Goal: Task Accomplishment & Management: Use online tool/utility

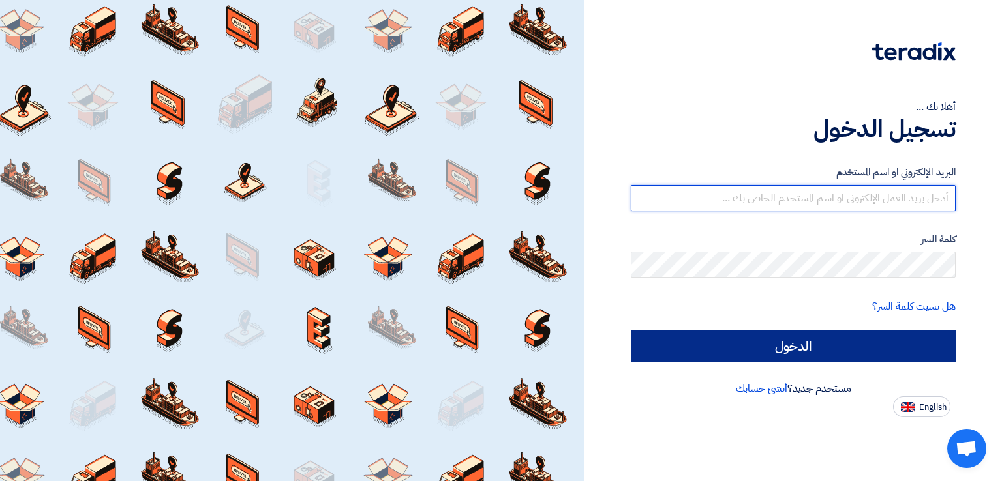
type input "[EMAIL_ADDRESS][DOMAIN_NAME]"
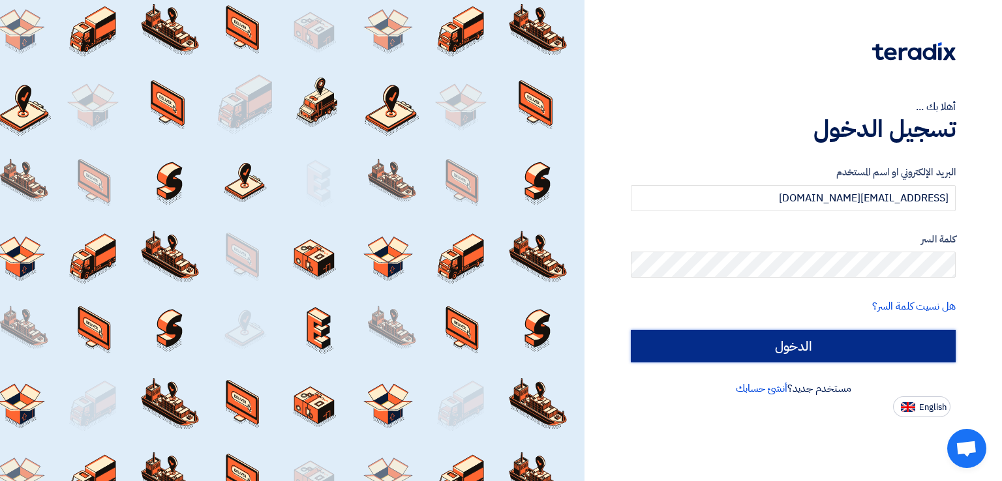
click at [809, 341] on input "الدخول" at bounding box center [793, 346] width 325 height 33
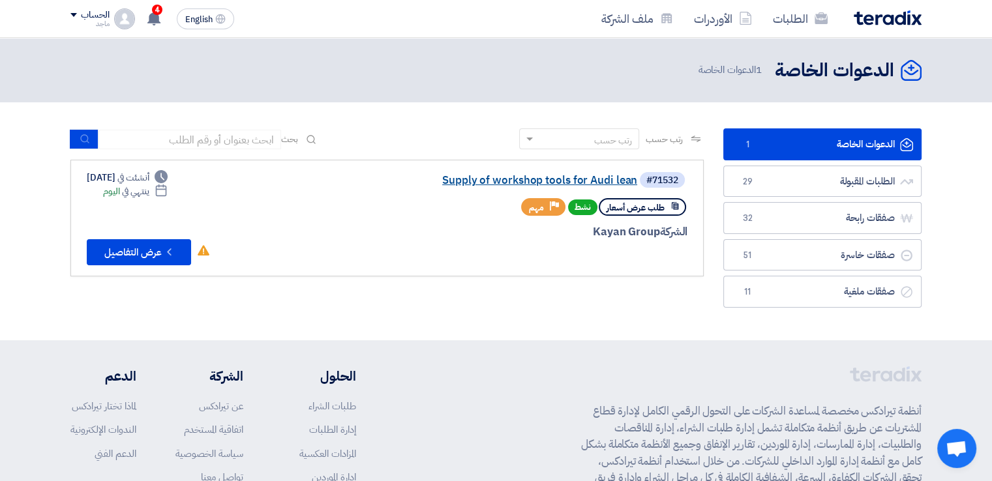
click at [521, 179] on link "Supply of workshop tools for Audi lean" at bounding box center [506, 181] width 261 height 12
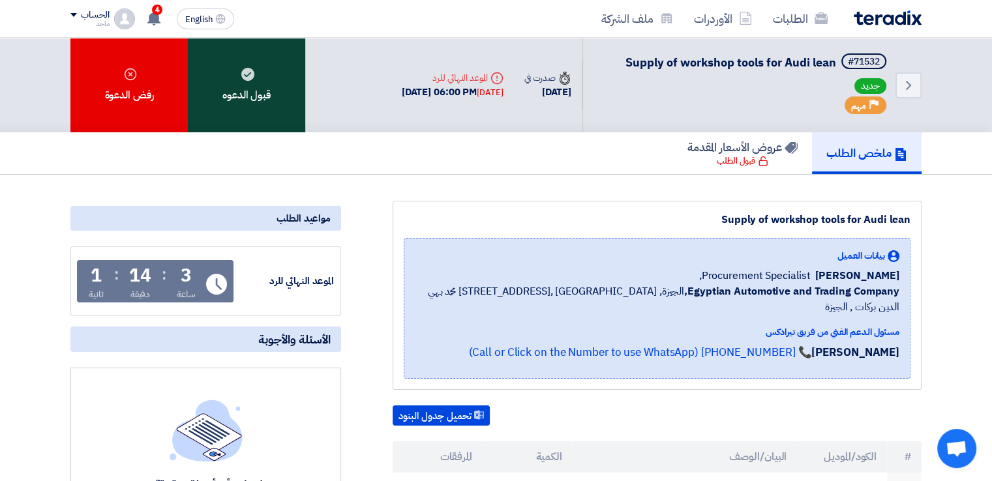
click at [273, 114] on div "قبول الدعوه" at bounding box center [246, 85] width 117 height 95
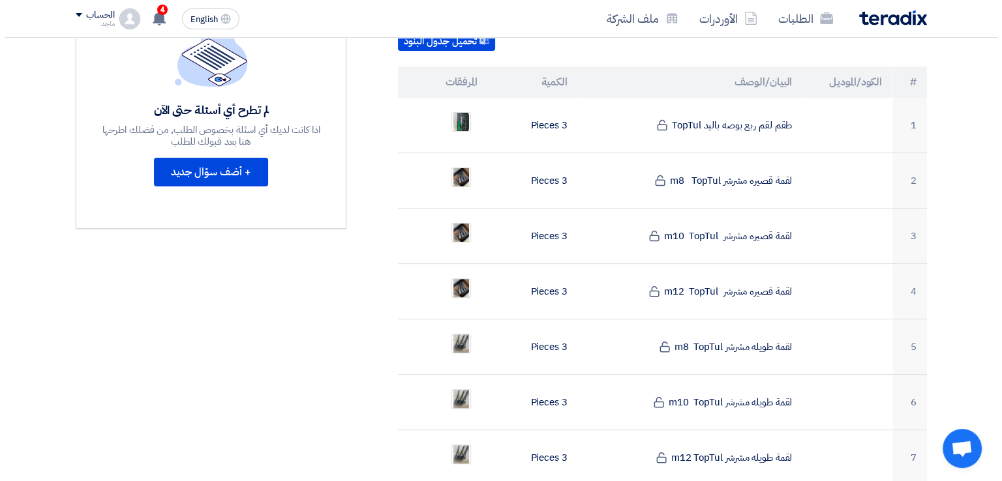
scroll to position [377, 0]
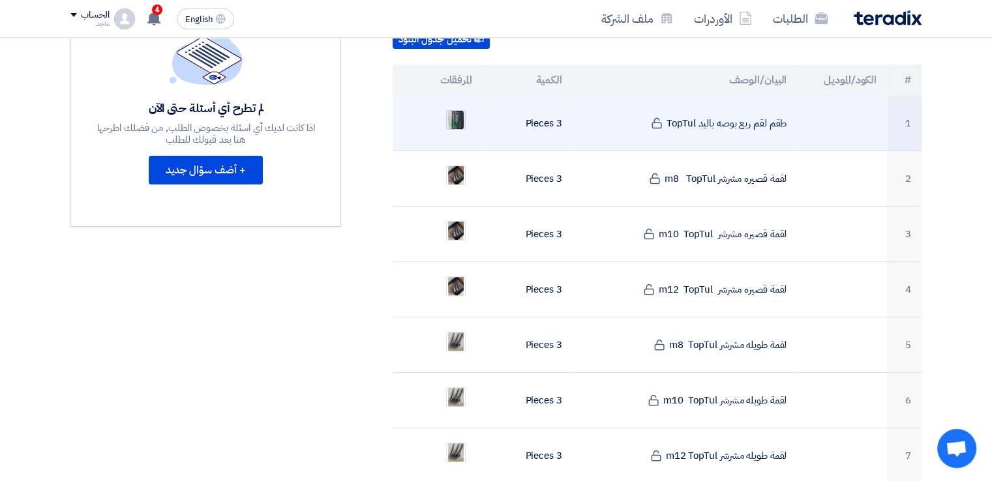
click at [458, 108] on img at bounding box center [456, 119] width 18 height 23
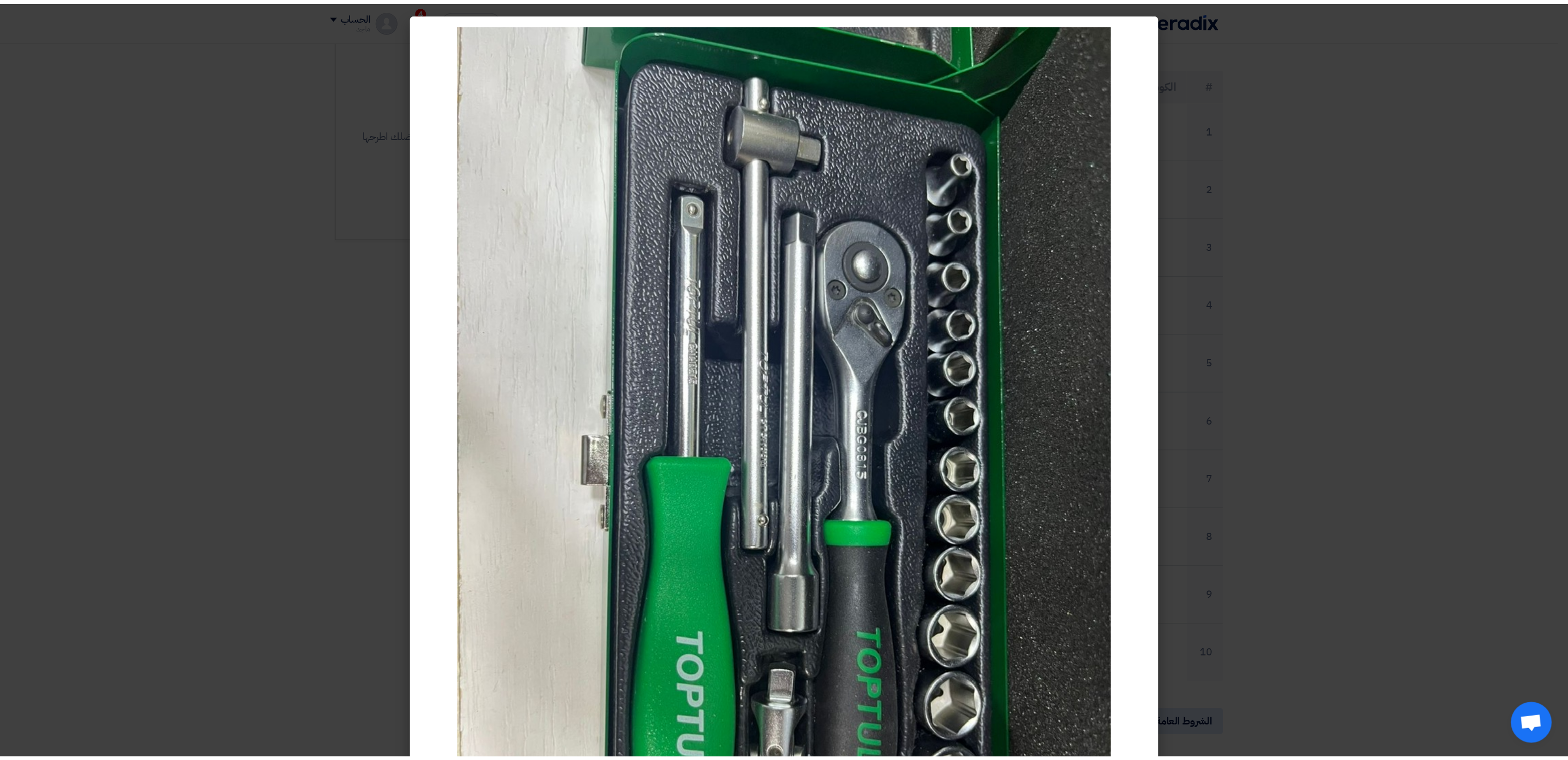
scroll to position [299, 0]
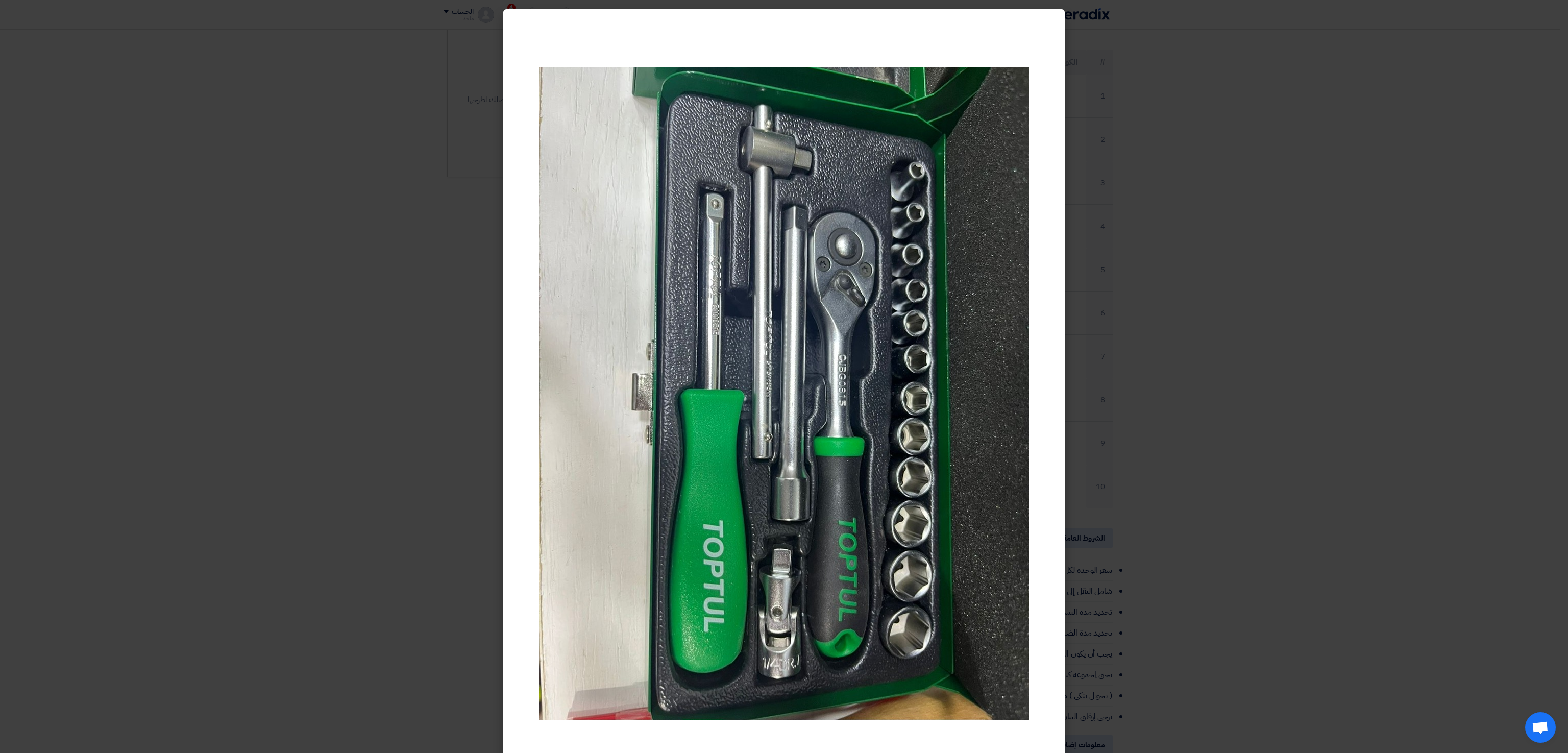
click at [400, 353] on modal-container at bounding box center [784, 376] width 1568 height 753
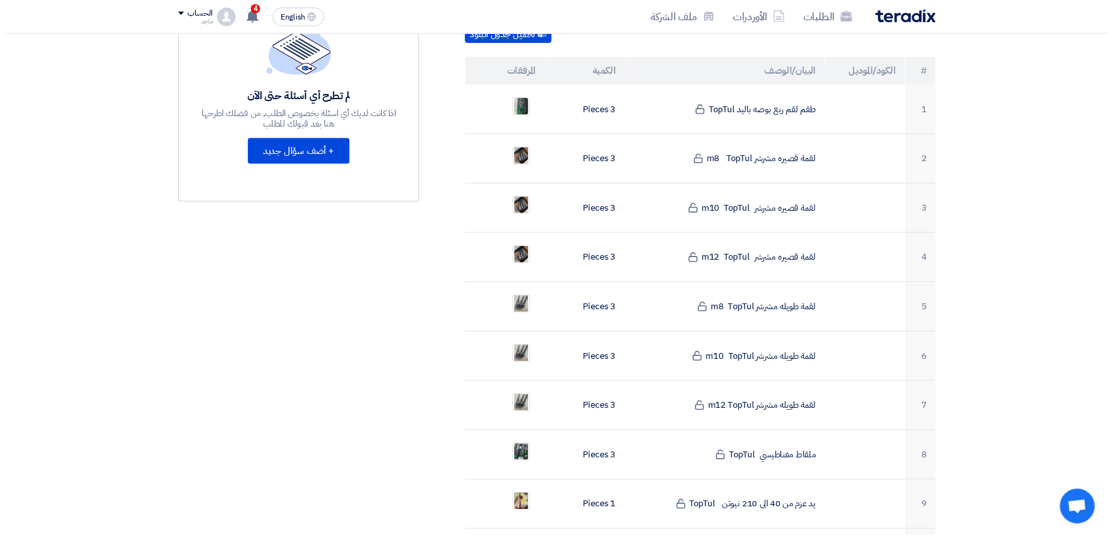
scroll to position [377, 0]
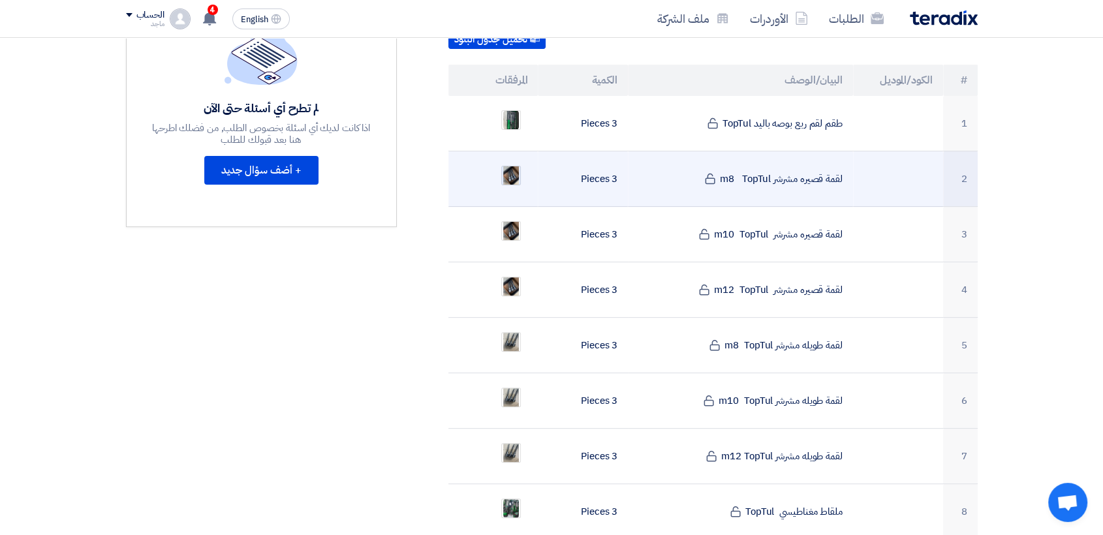
click at [503, 160] on img at bounding box center [511, 175] width 18 height 31
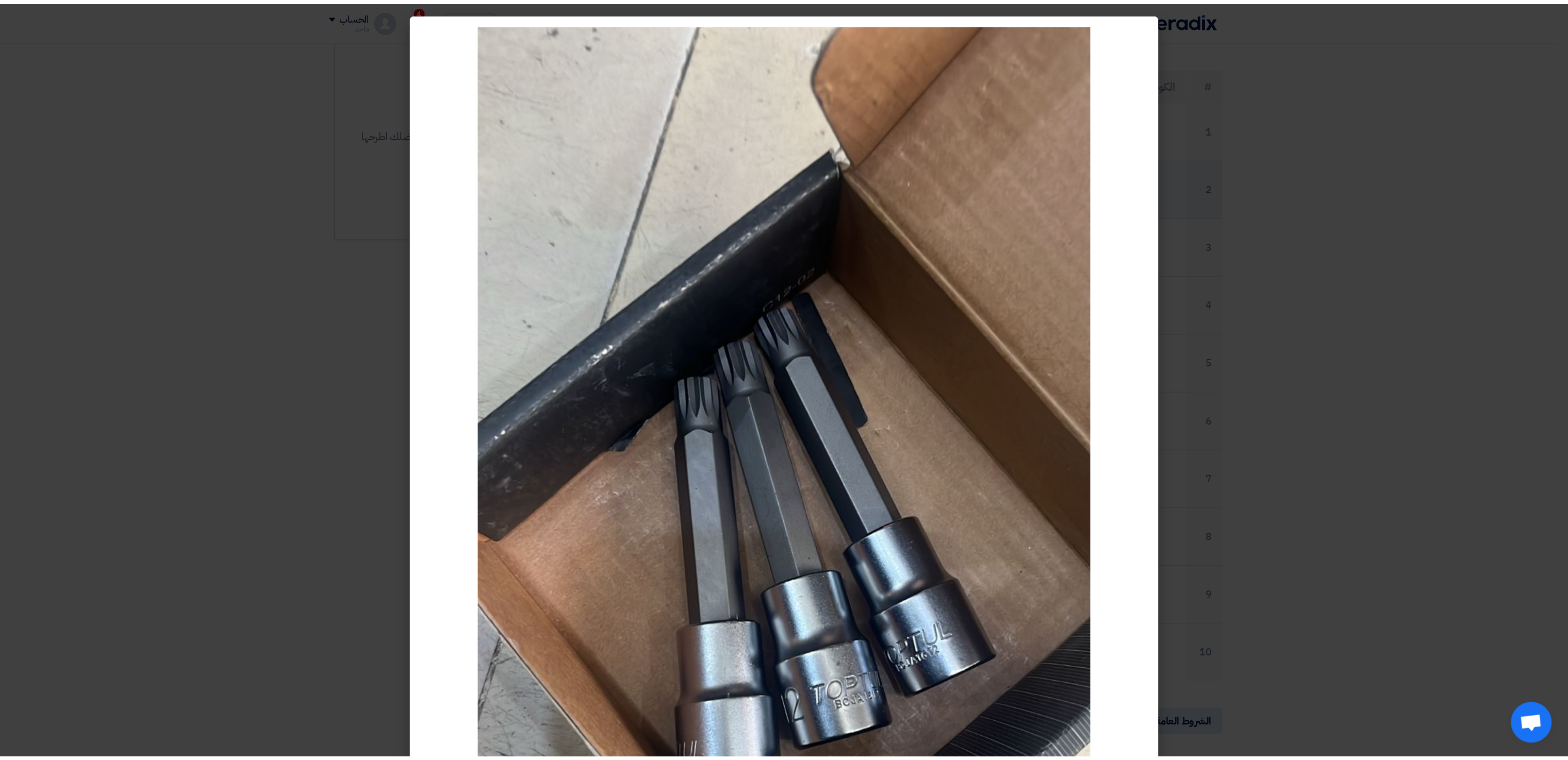
scroll to position [299, 0]
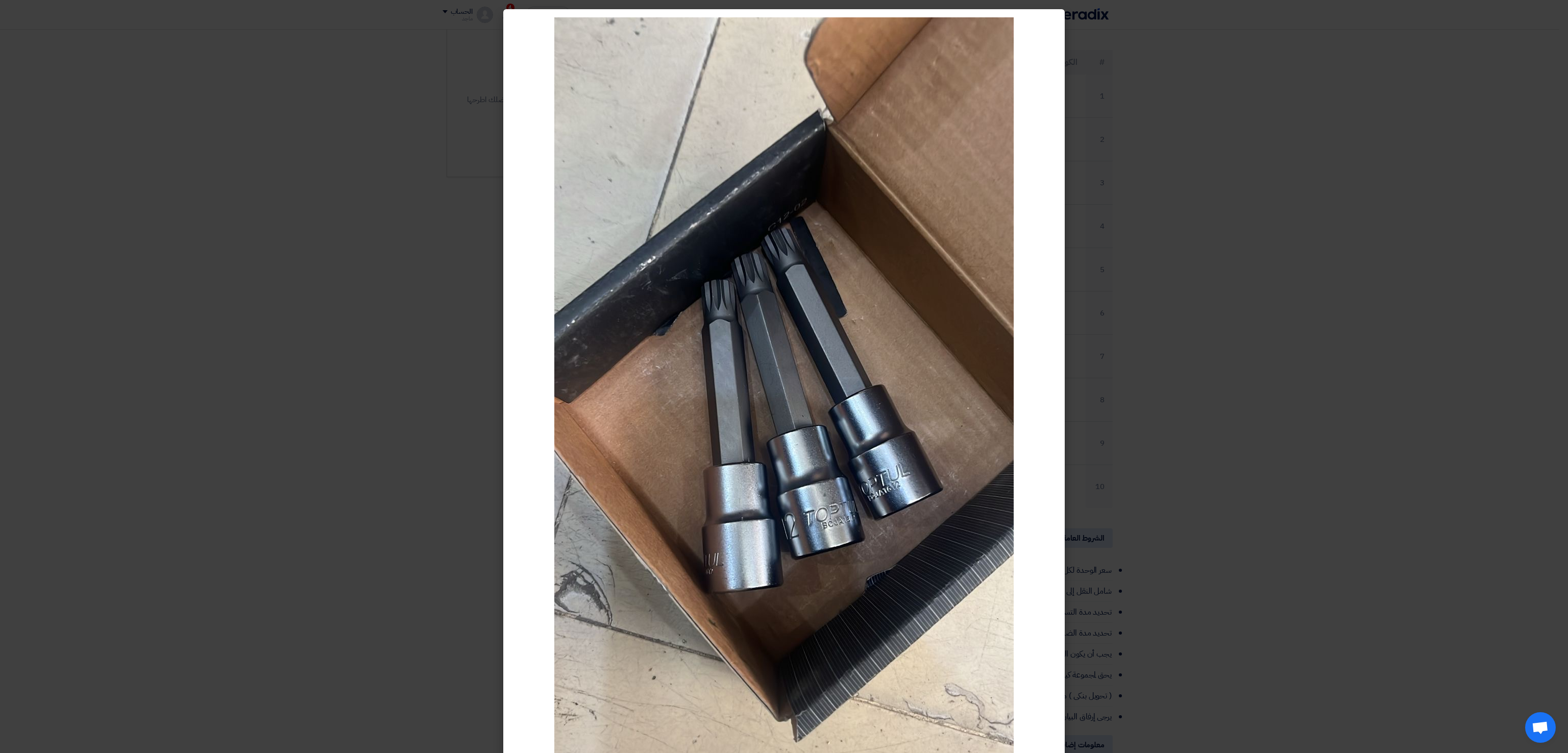
click at [298, 264] on modal-container at bounding box center [784, 376] width 1568 height 753
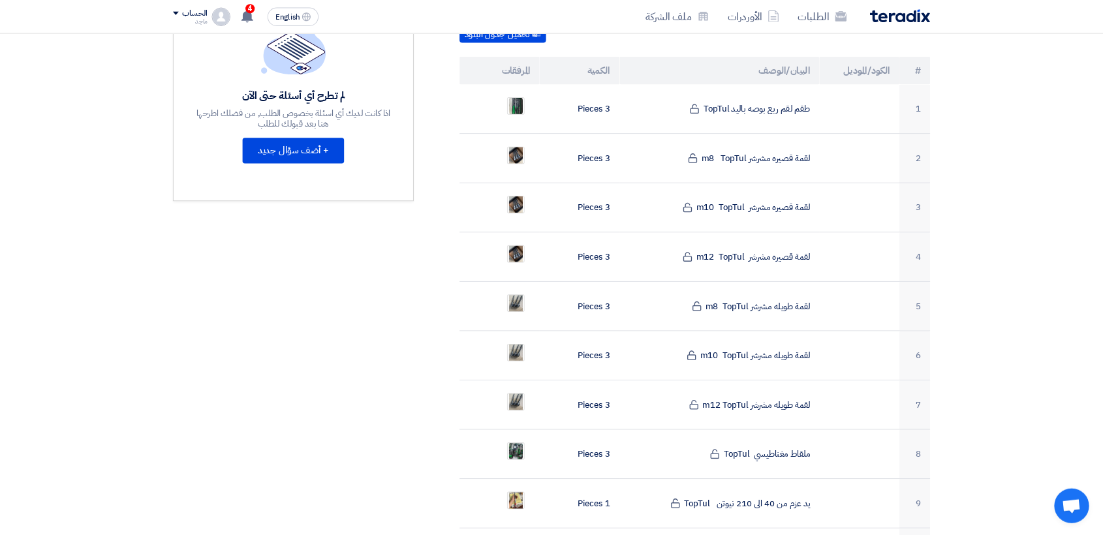
scroll to position [377, 0]
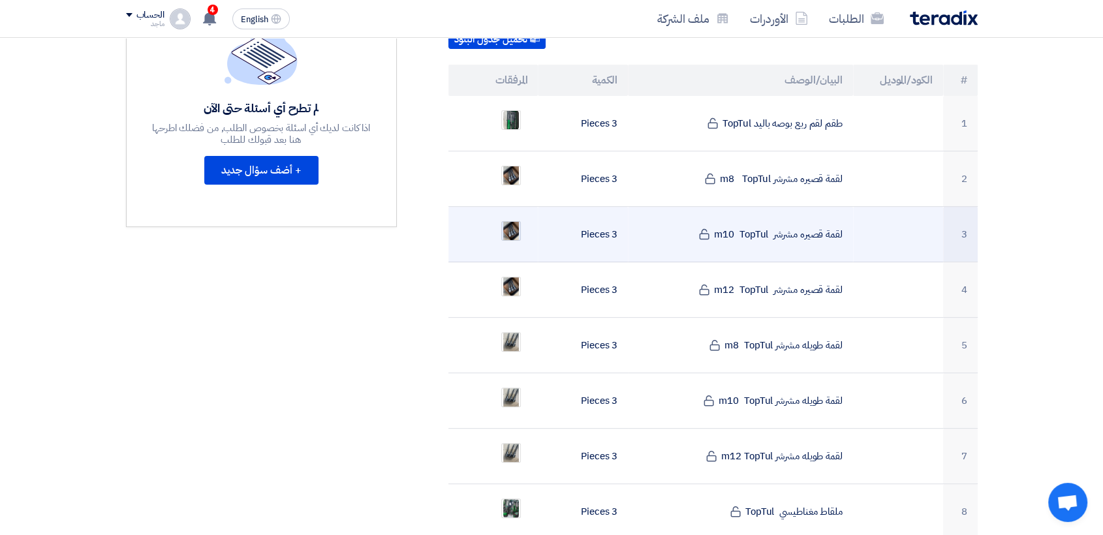
click at [510, 216] on img at bounding box center [511, 231] width 18 height 31
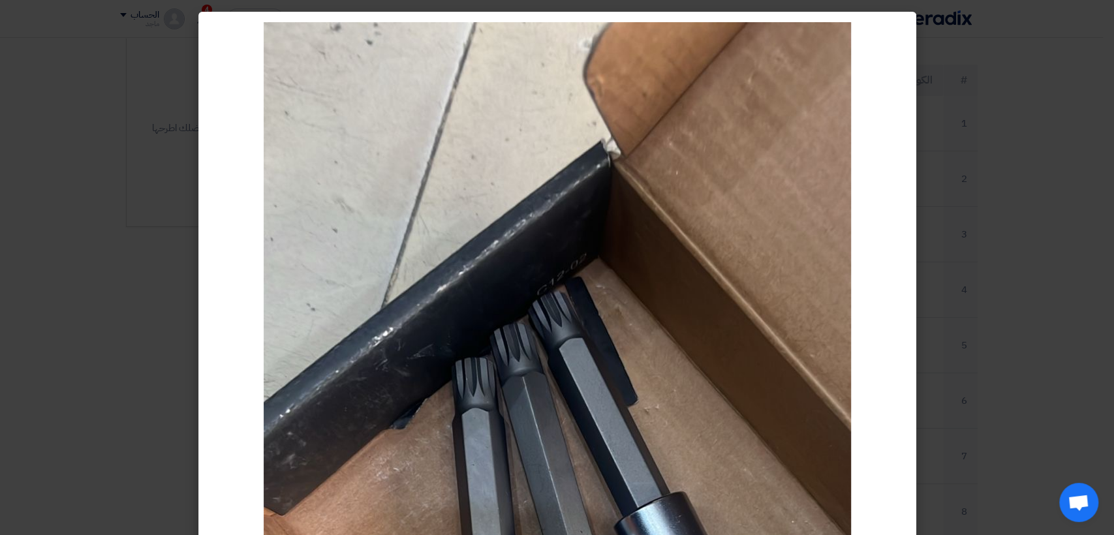
click at [121, 228] on modal-container at bounding box center [557, 267] width 1114 height 535
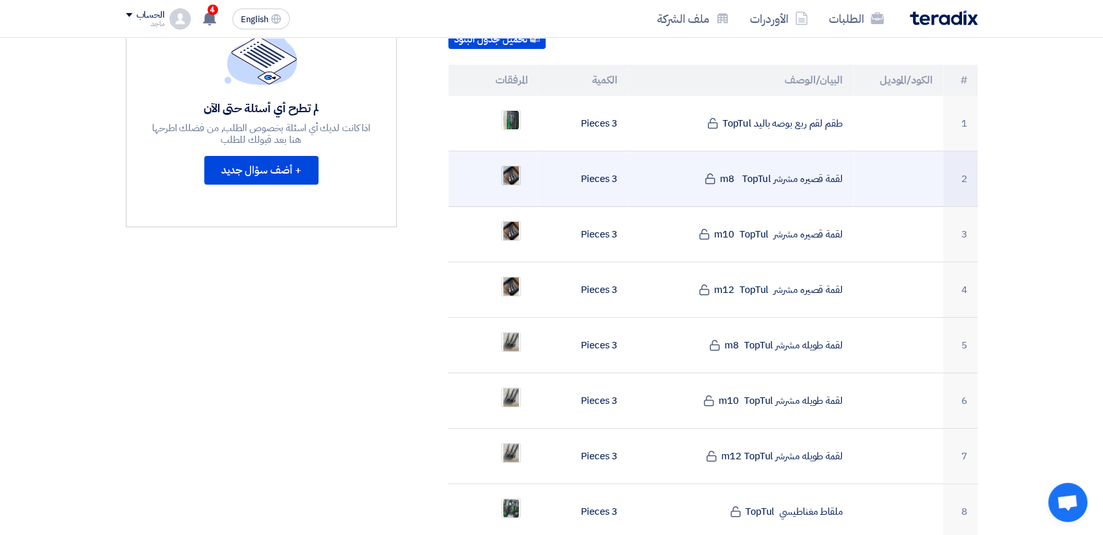
click at [504, 160] on img at bounding box center [511, 175] width 18 height 31
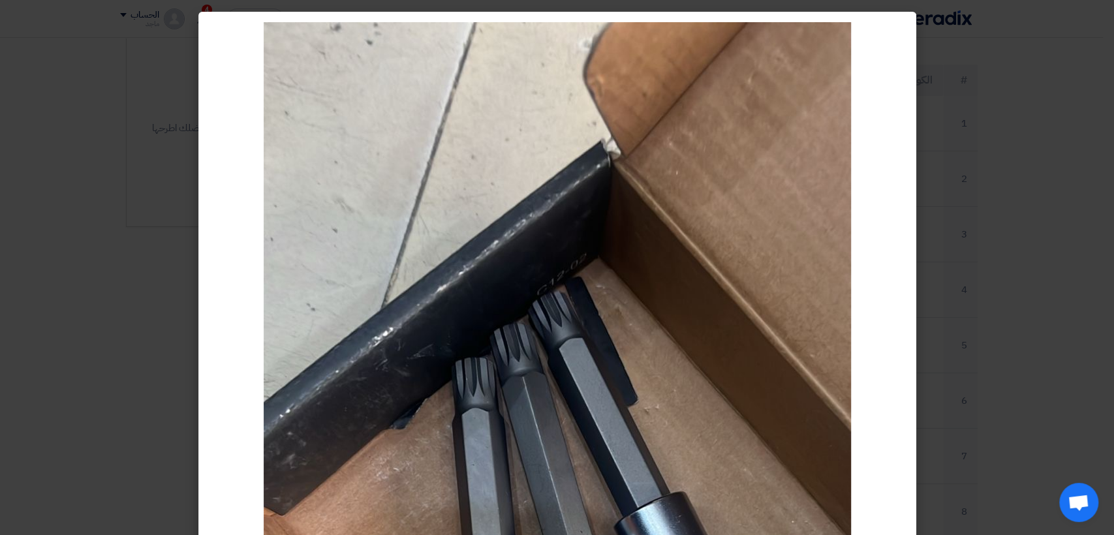
click at [159, 226] on modal-container at bounding box center [557, 267] width 1114 height 535
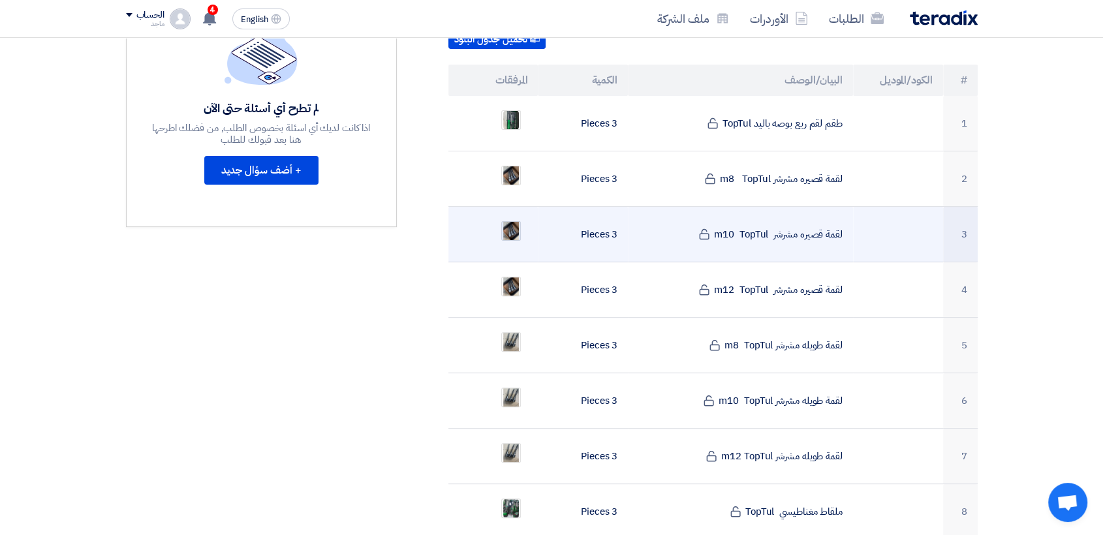
click at [513, 216] on img at bounding box center [511, 231] width 18 height 31
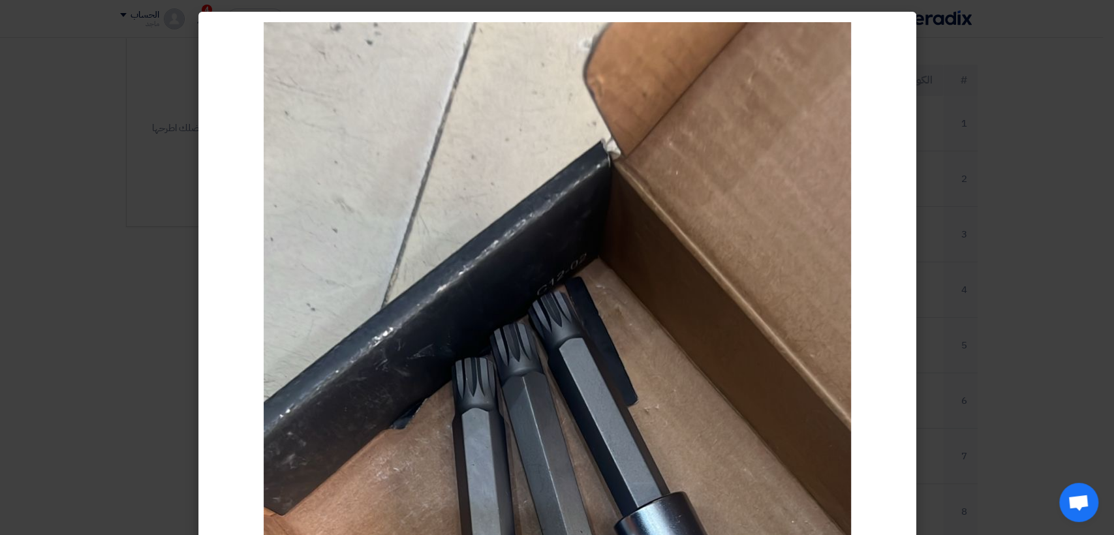
click at [99, 236] on modal-container at bounding box center [557, 267] width 1114 height 535
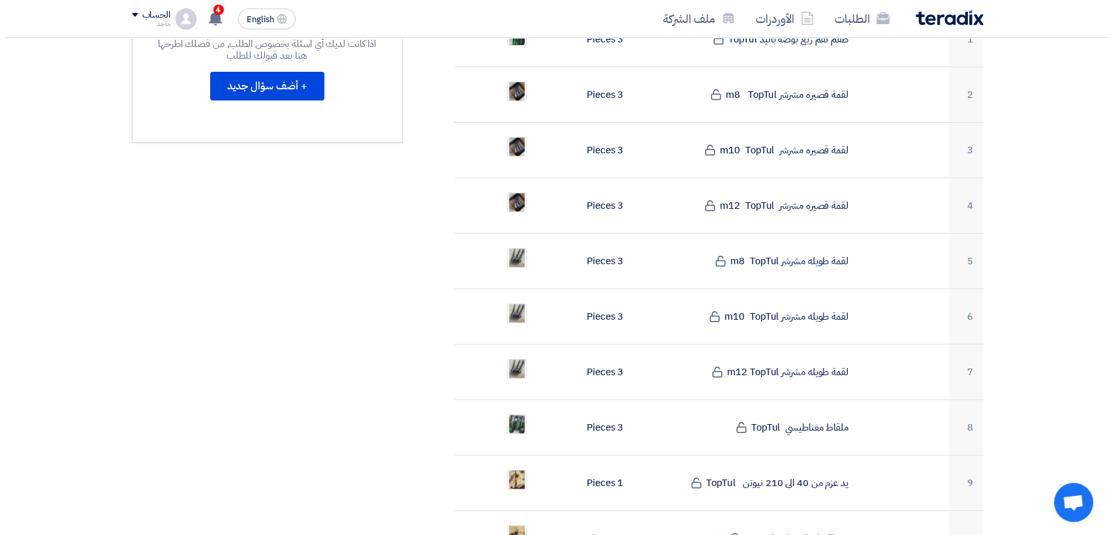
scroll to position [468, 0]
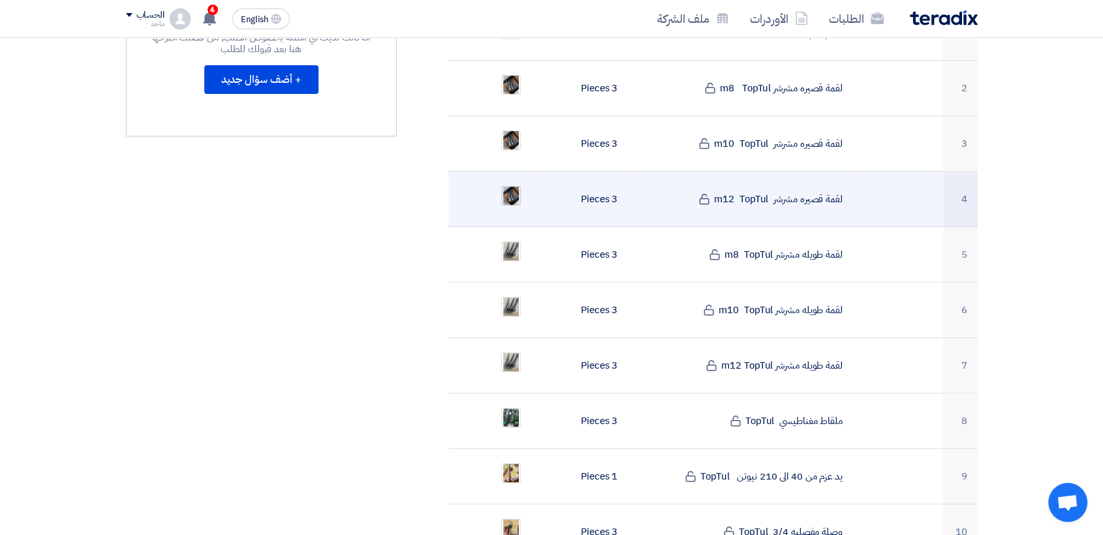
click at [516, 181] on img at bounding box center [511, 196] width 18 height 31
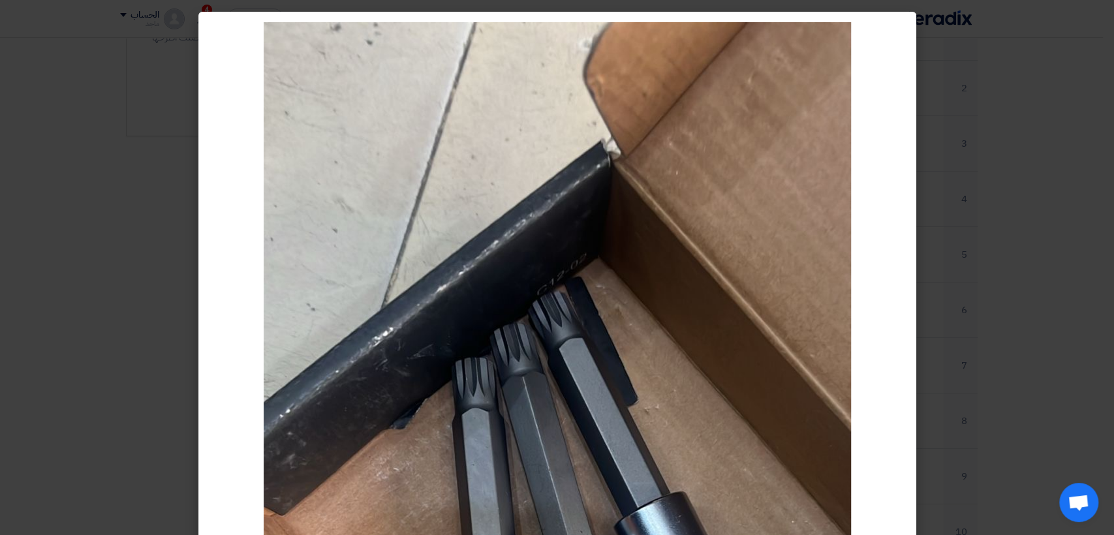
click at [129, 190] on modal-container at bounding box center [557, 267] width 1114 height 535
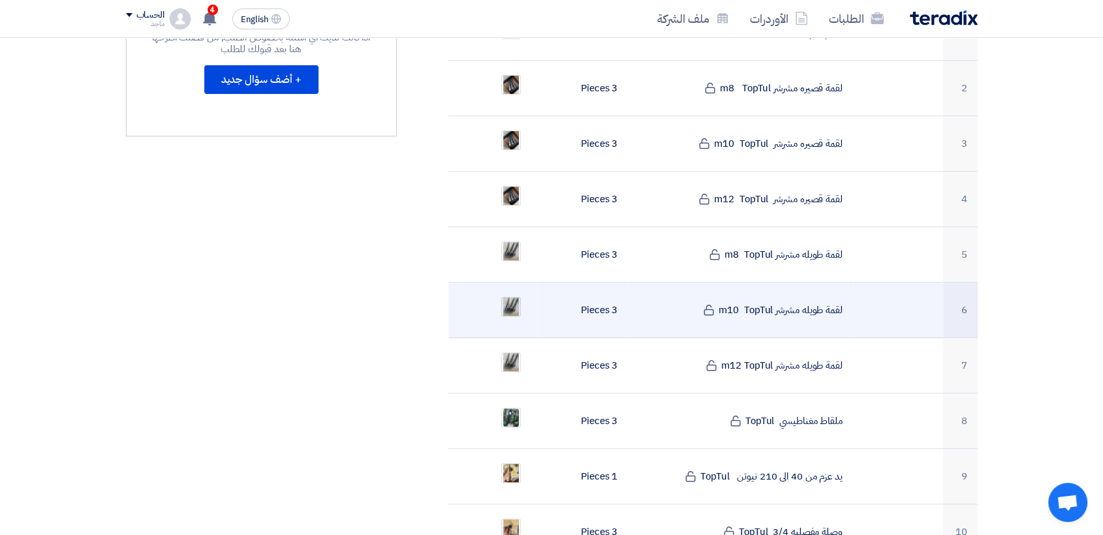
click at [508, 292] on img at bounding box center [511, 307] width 18 height 31
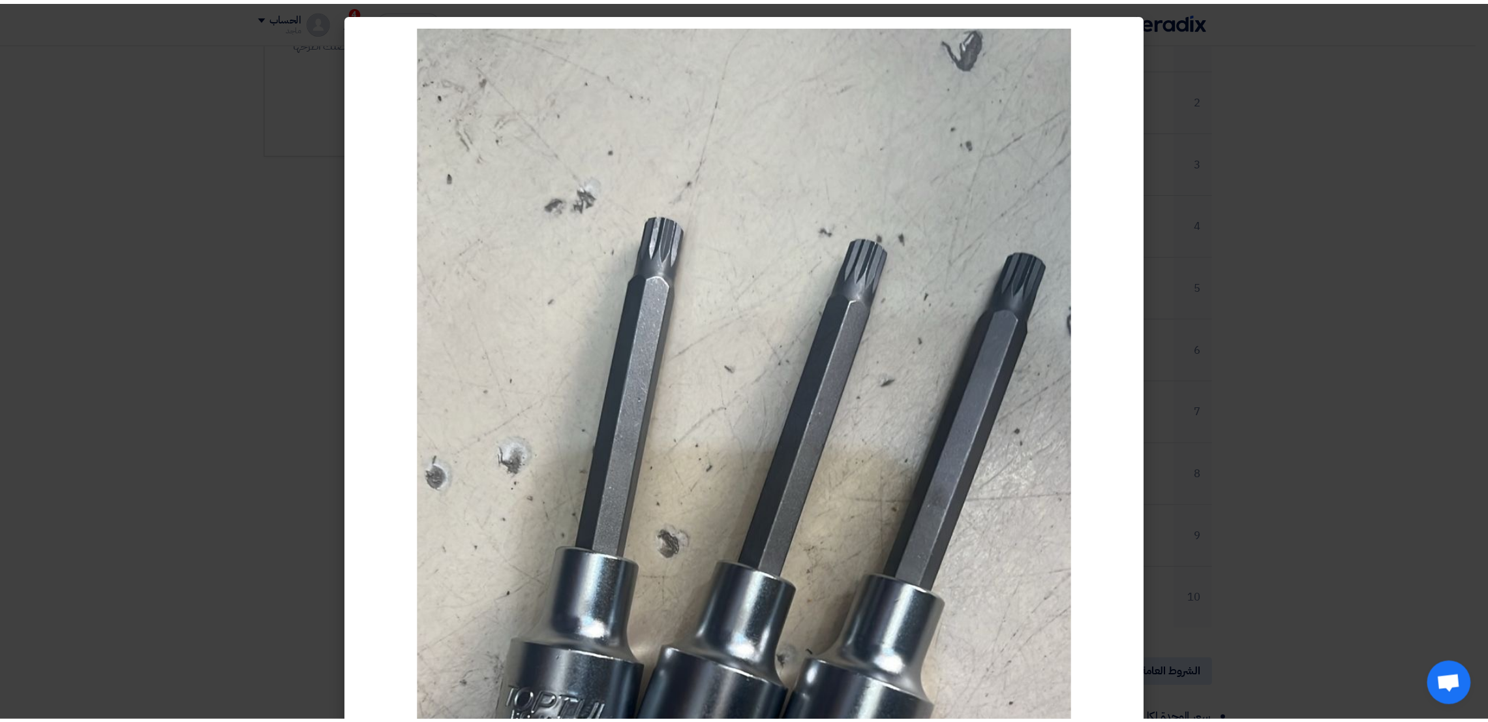
scroll to position [467, 0]
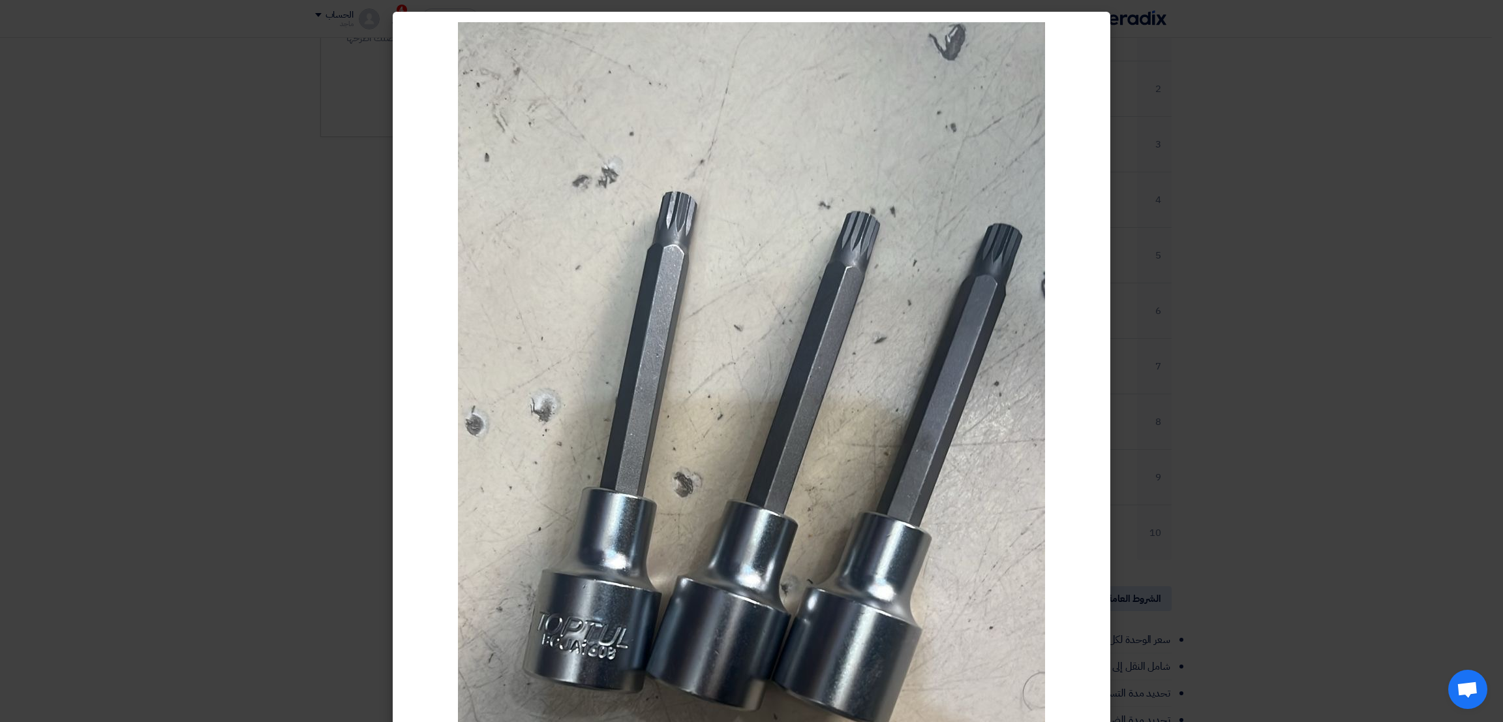
click at [106, 369] on modal-container at bounding box center [751, 361] width 1503 height 722
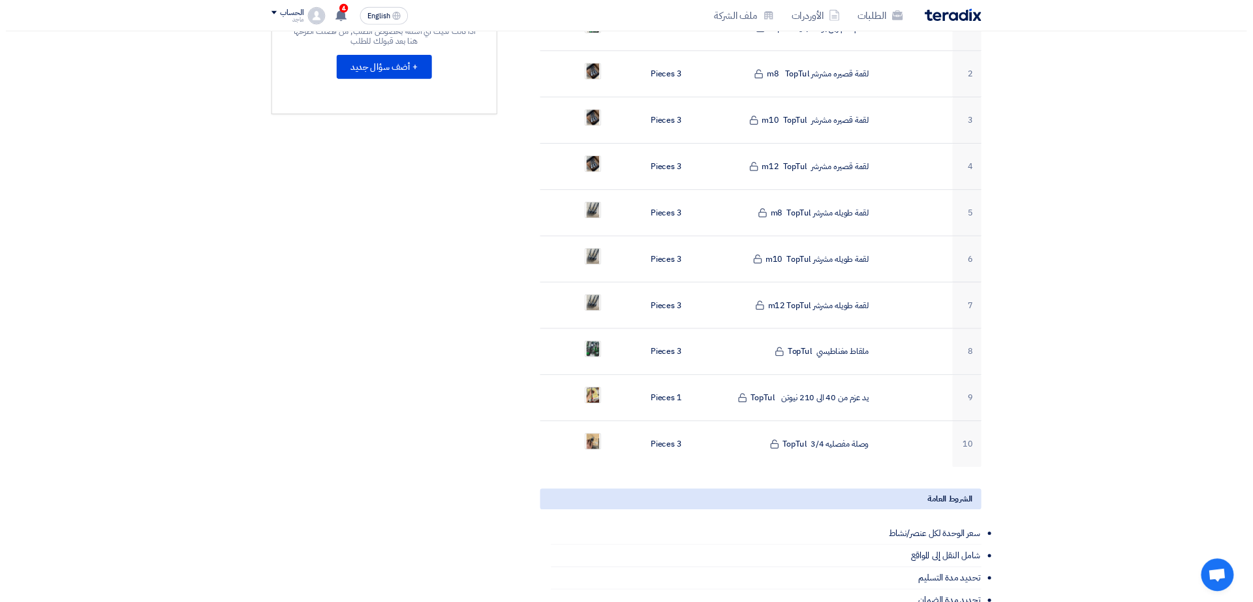
scroll to position [468, 0]
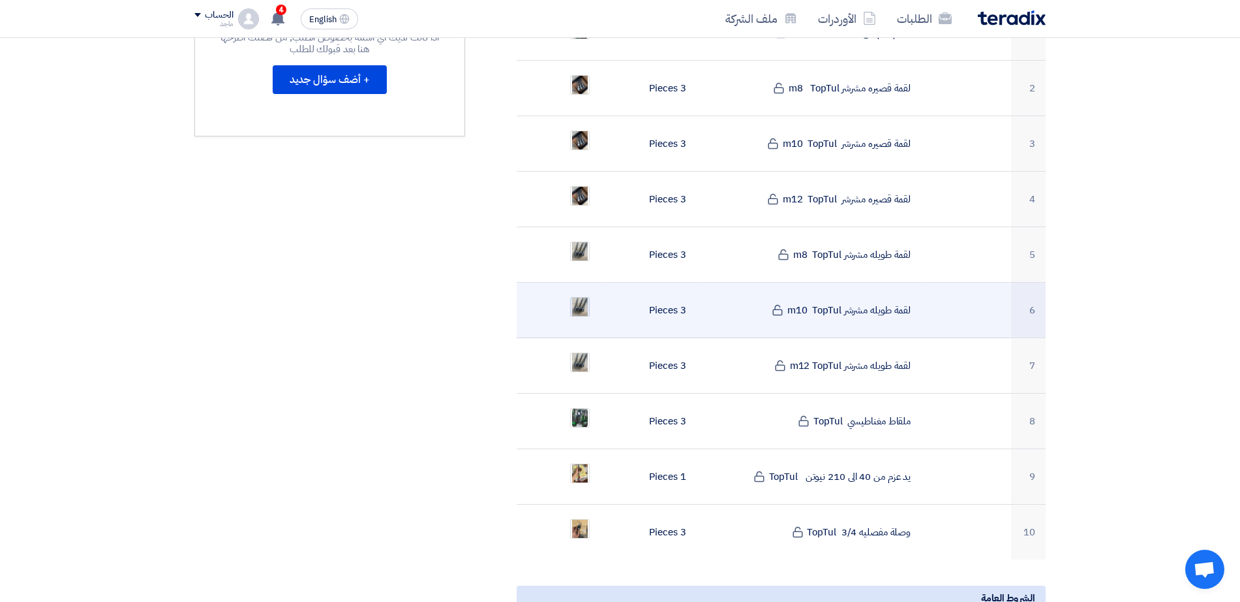
click at [577, 292] on img at bounding box center [580, 307] width 18 height 31
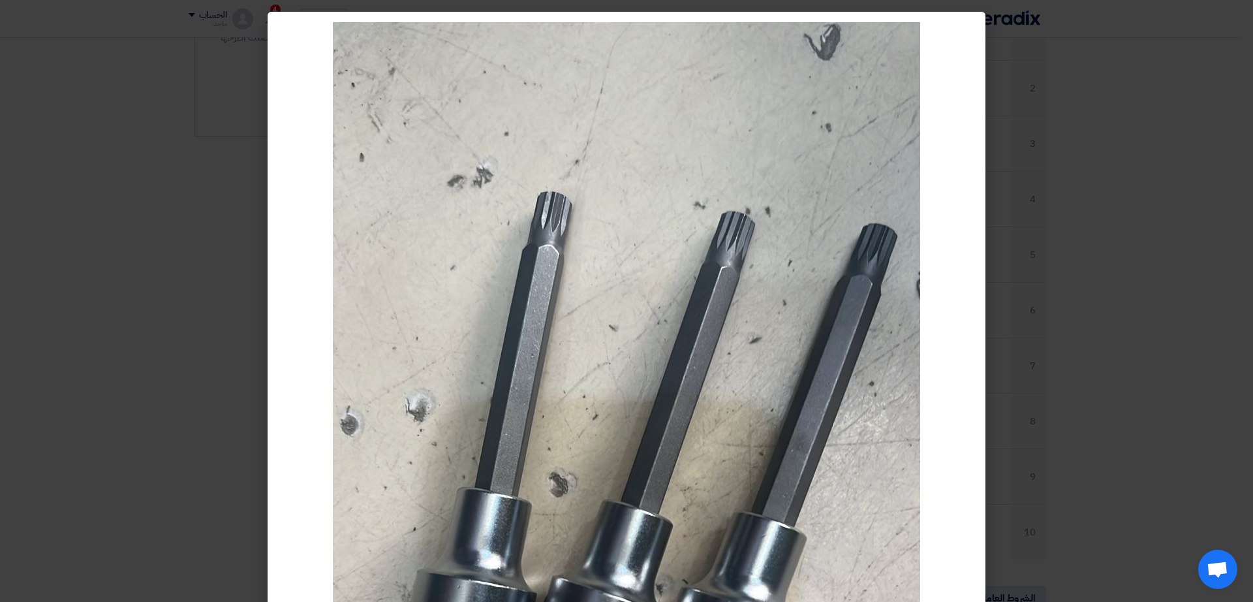
click at [233, 348] on modal-container at bounding box center [626, 301] width 1253 height 602
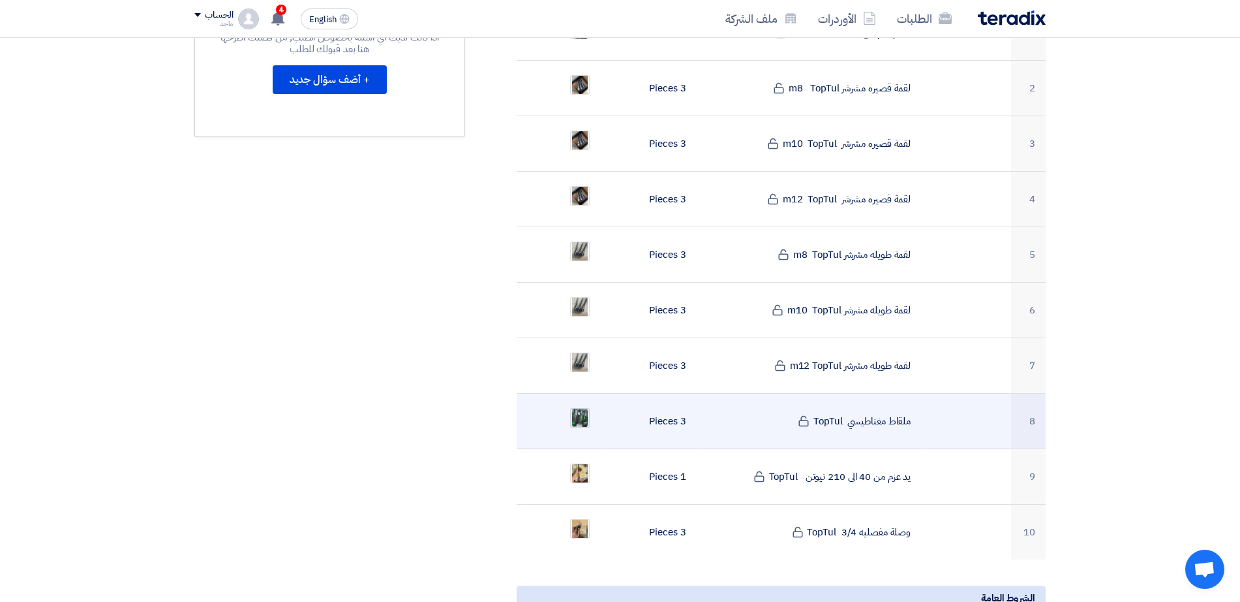
click at [581, 406] on img at bounding box center [580, 417] width 18 height 23
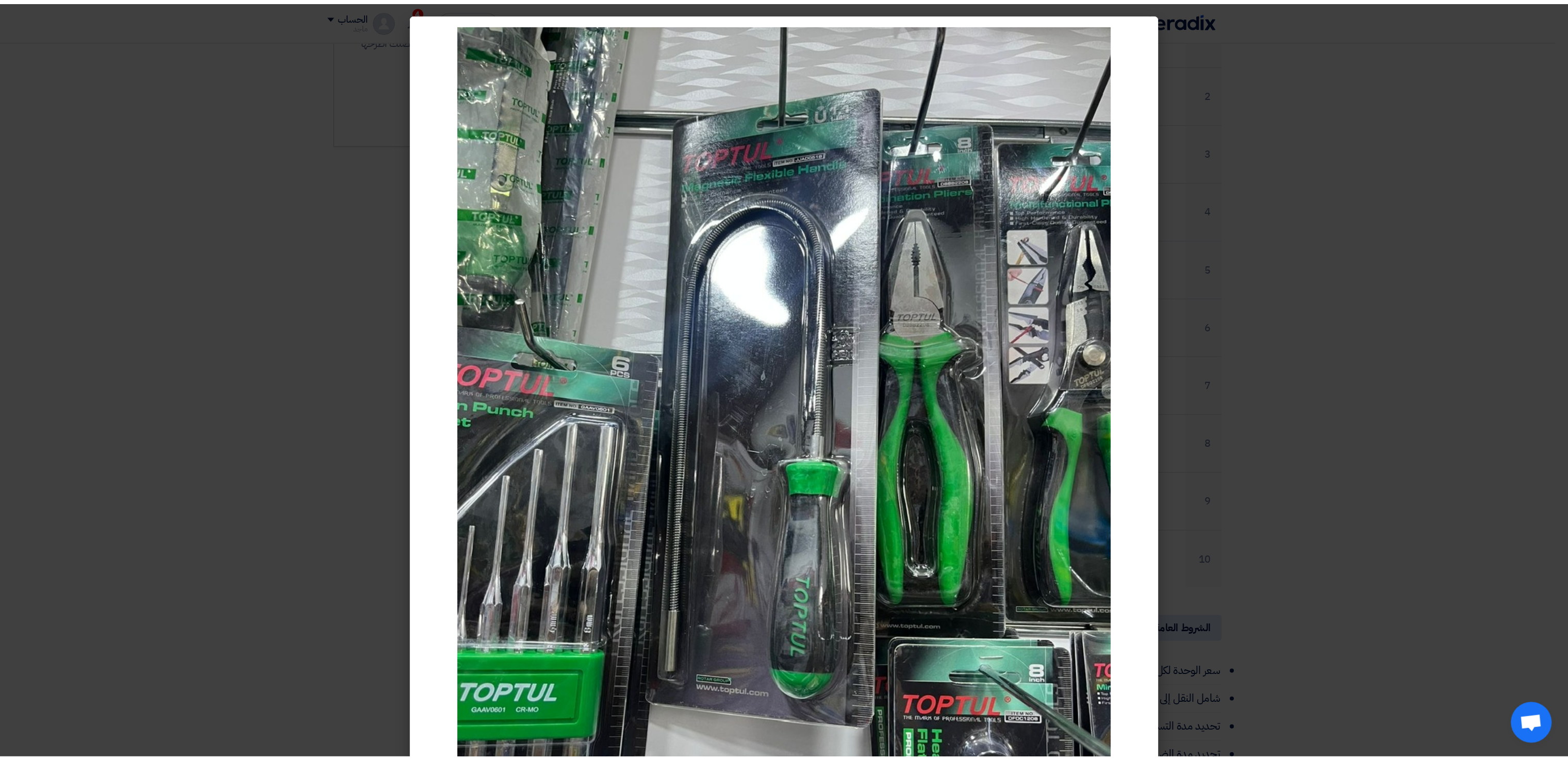
scroll to position [369, 0]
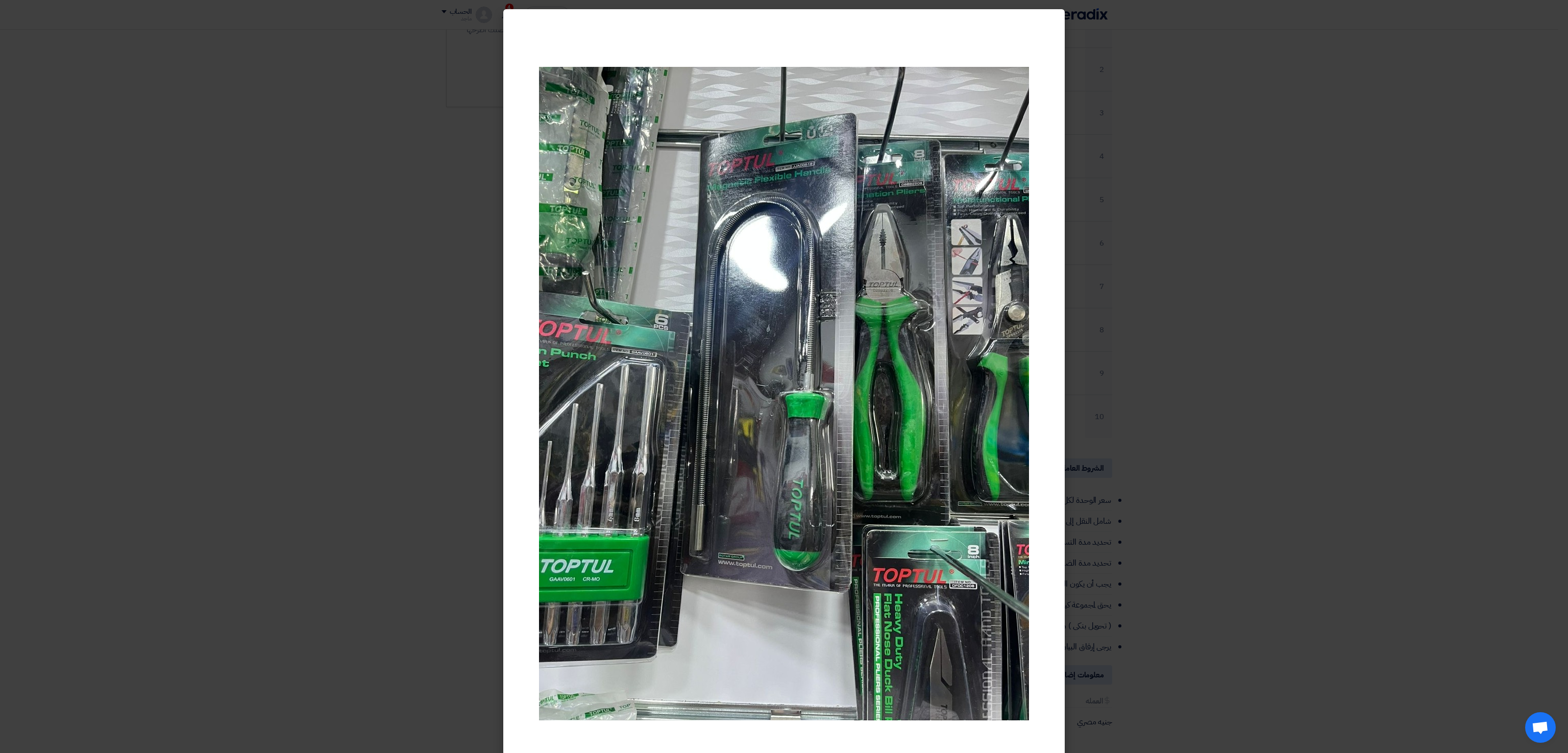
click at [248, 376] on modal-container at bounding box center [784, 376] width 1568 height 753
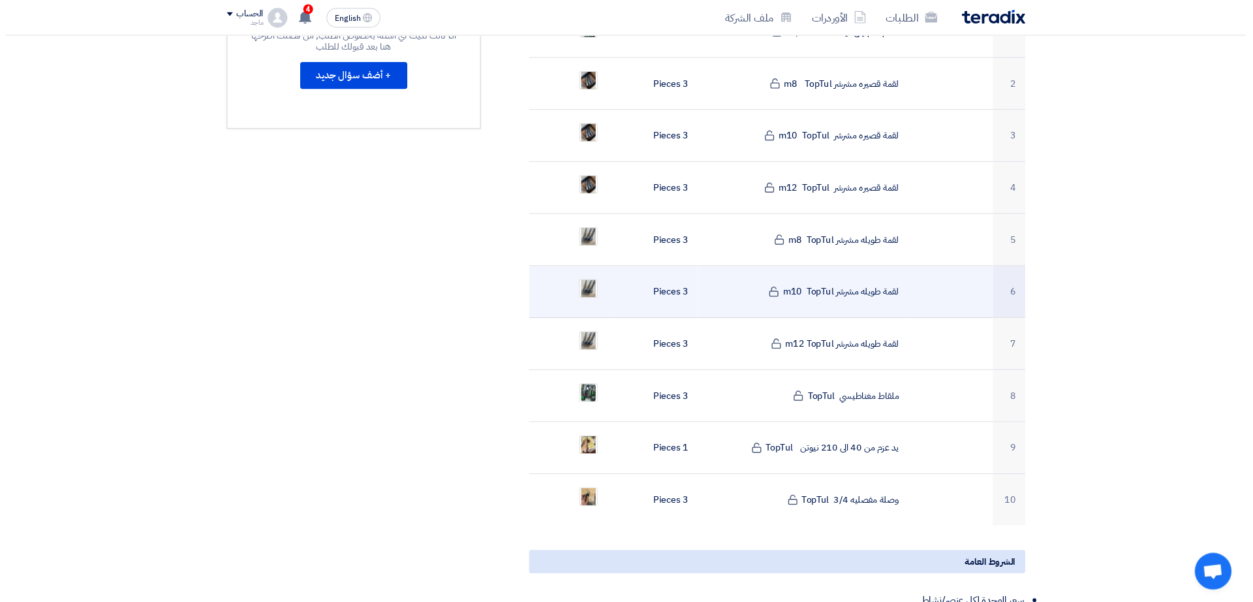
scroll to position [468, 0]
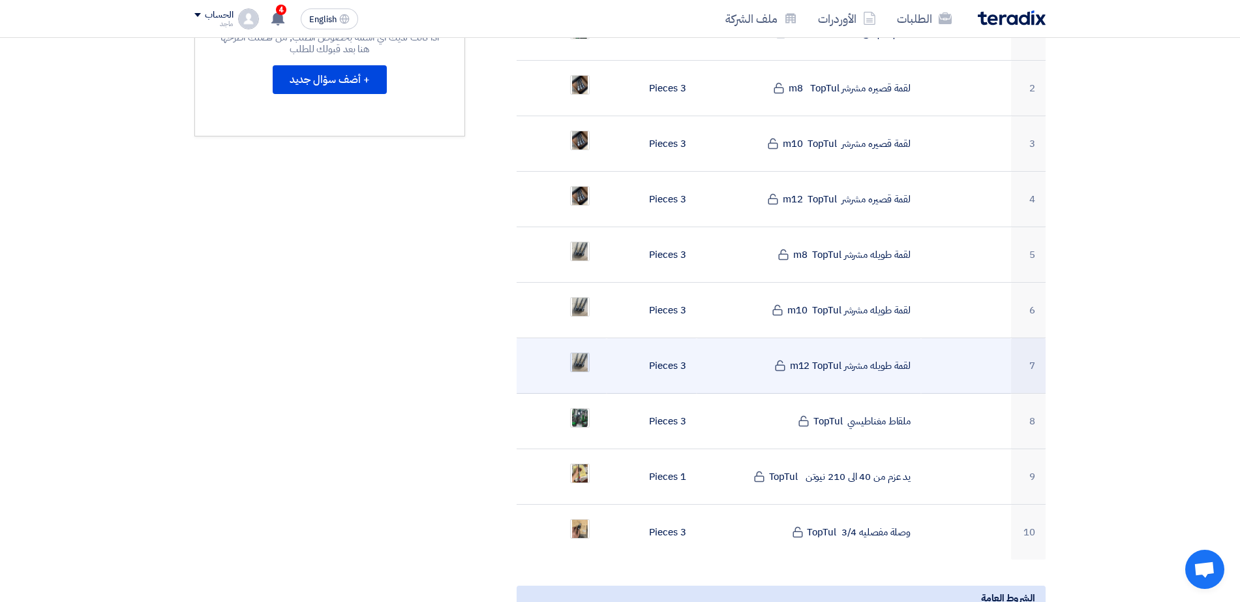
click at [583, 347] on img at bounding box center [580, 362] width 18 height 31
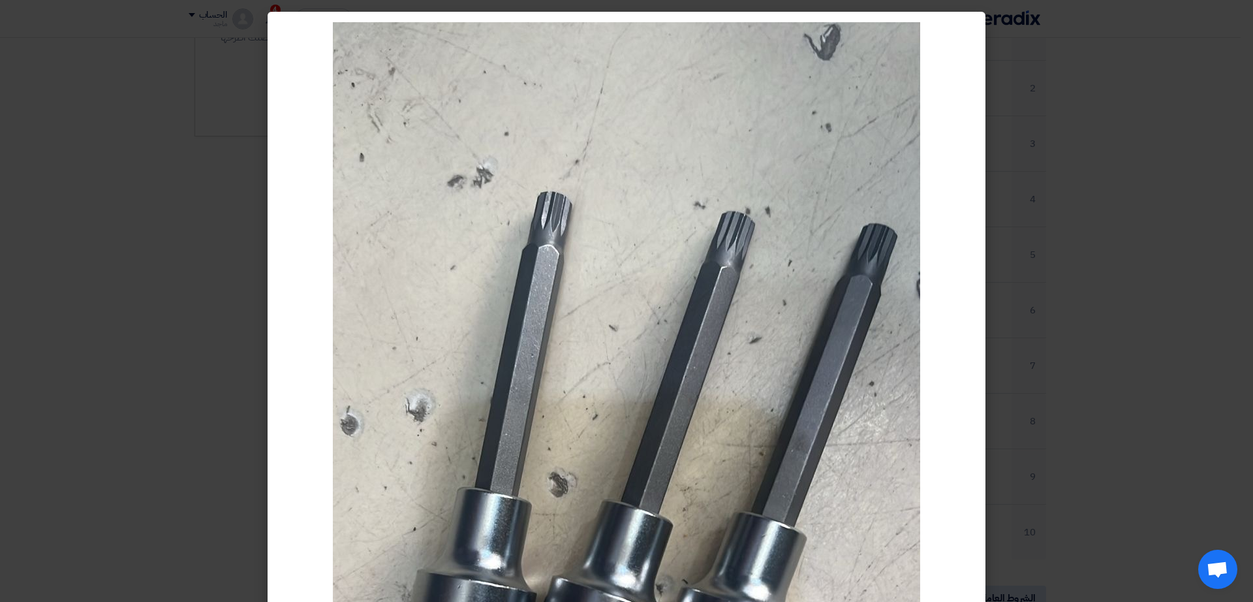
click at [142, 439] on modal-container at bounding box center [626, 301] width 1253 height 602
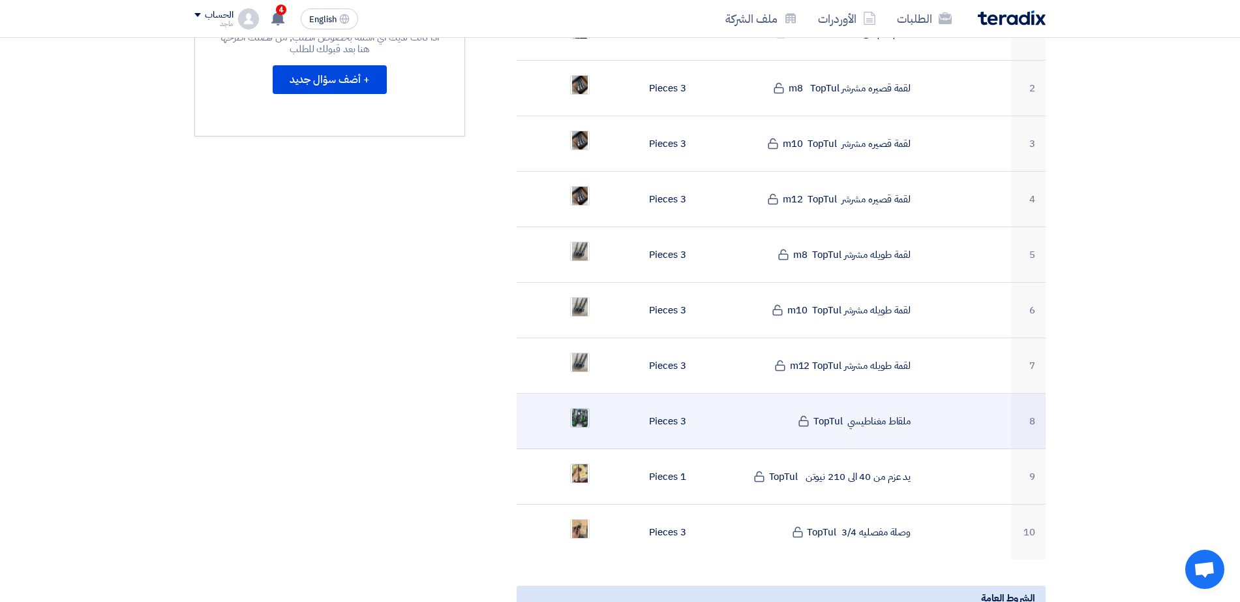
click at [581, 406] on img at bounding box center [580, 417] width 18 height 23
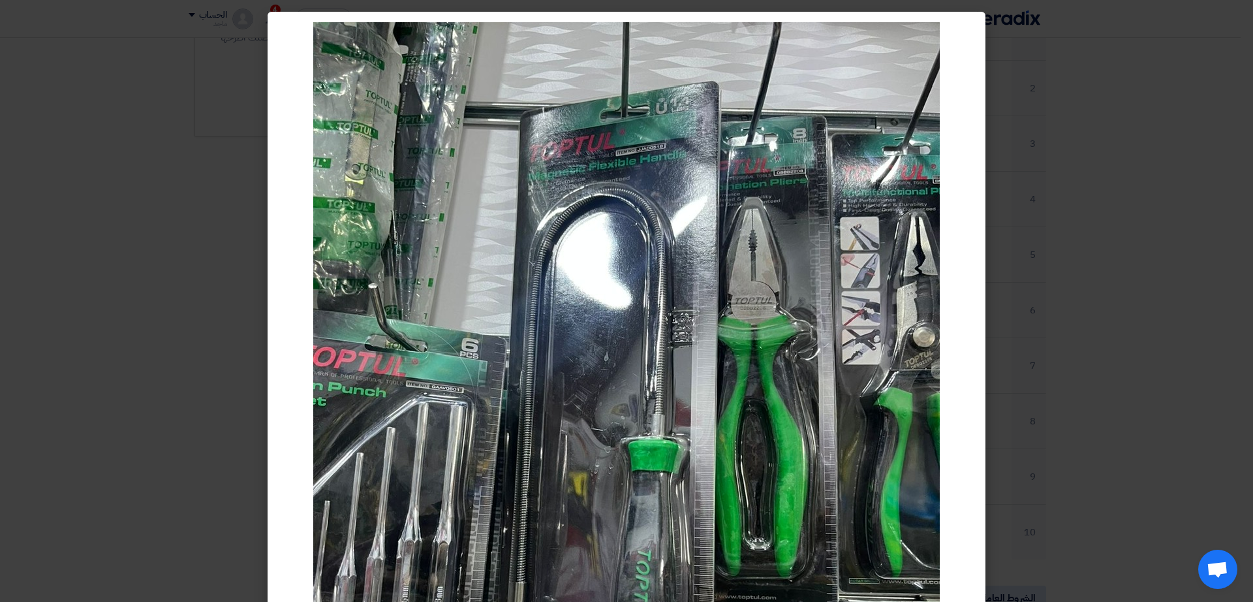
click at [225, 403] on modal-container at bounding box center [626, 301] width 1253 height 602
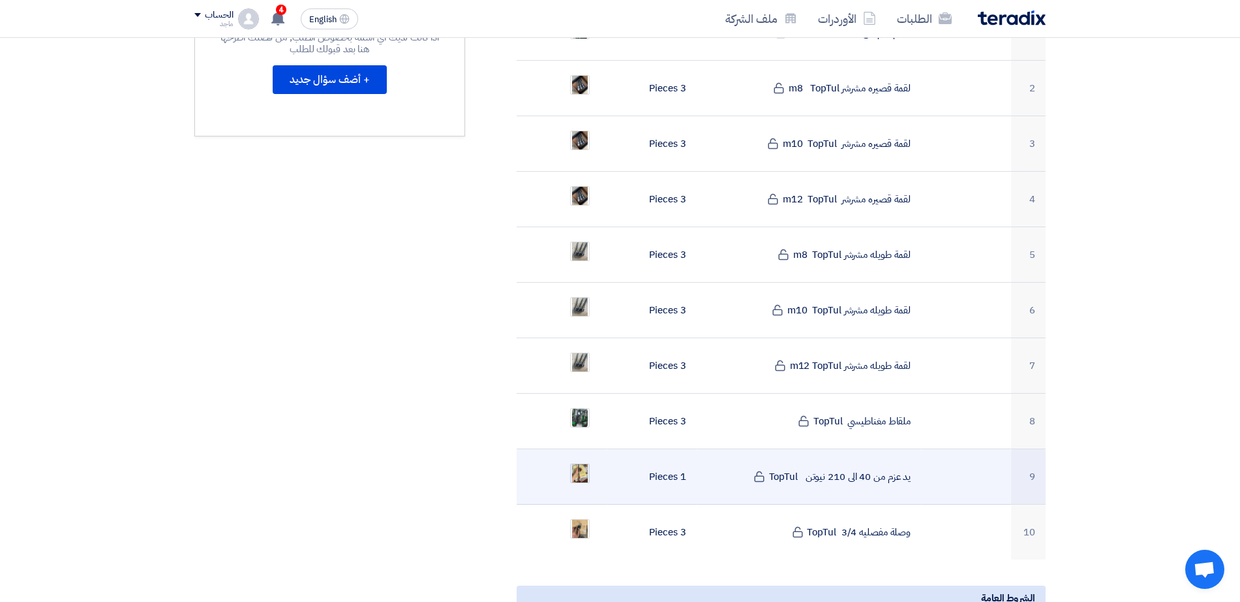
click at [576, 458] on img at bounding box center [580, 473] width 18 height 31
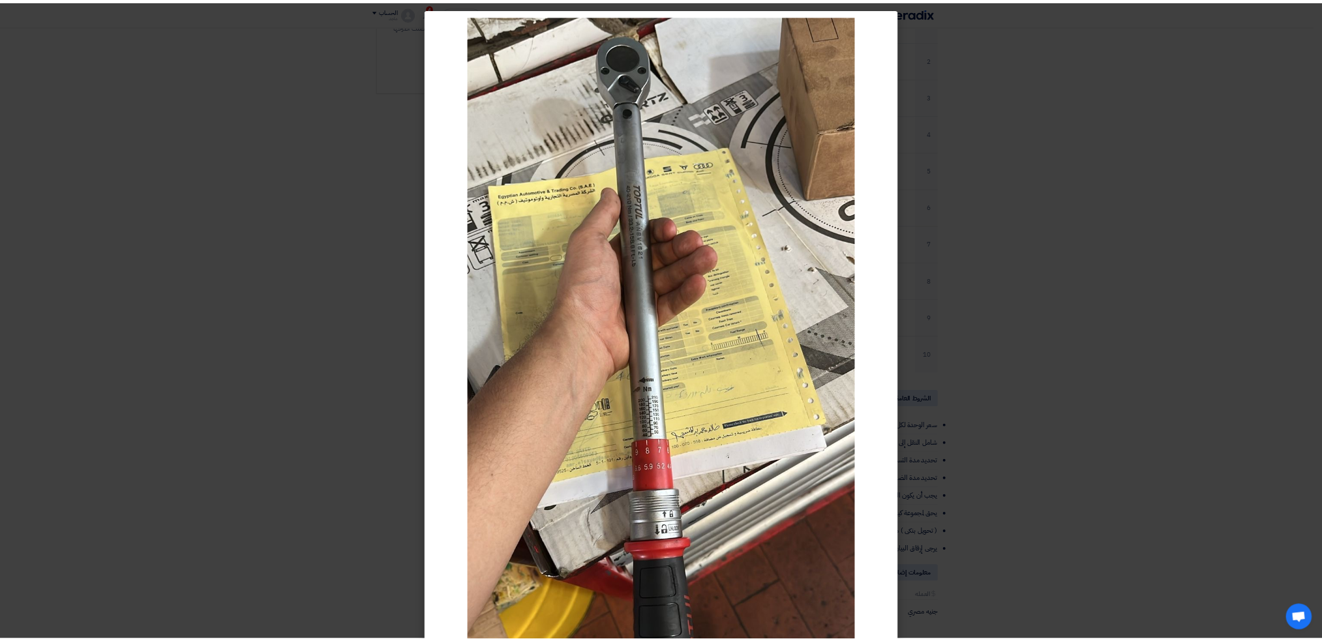
scroll to position [394, 0]
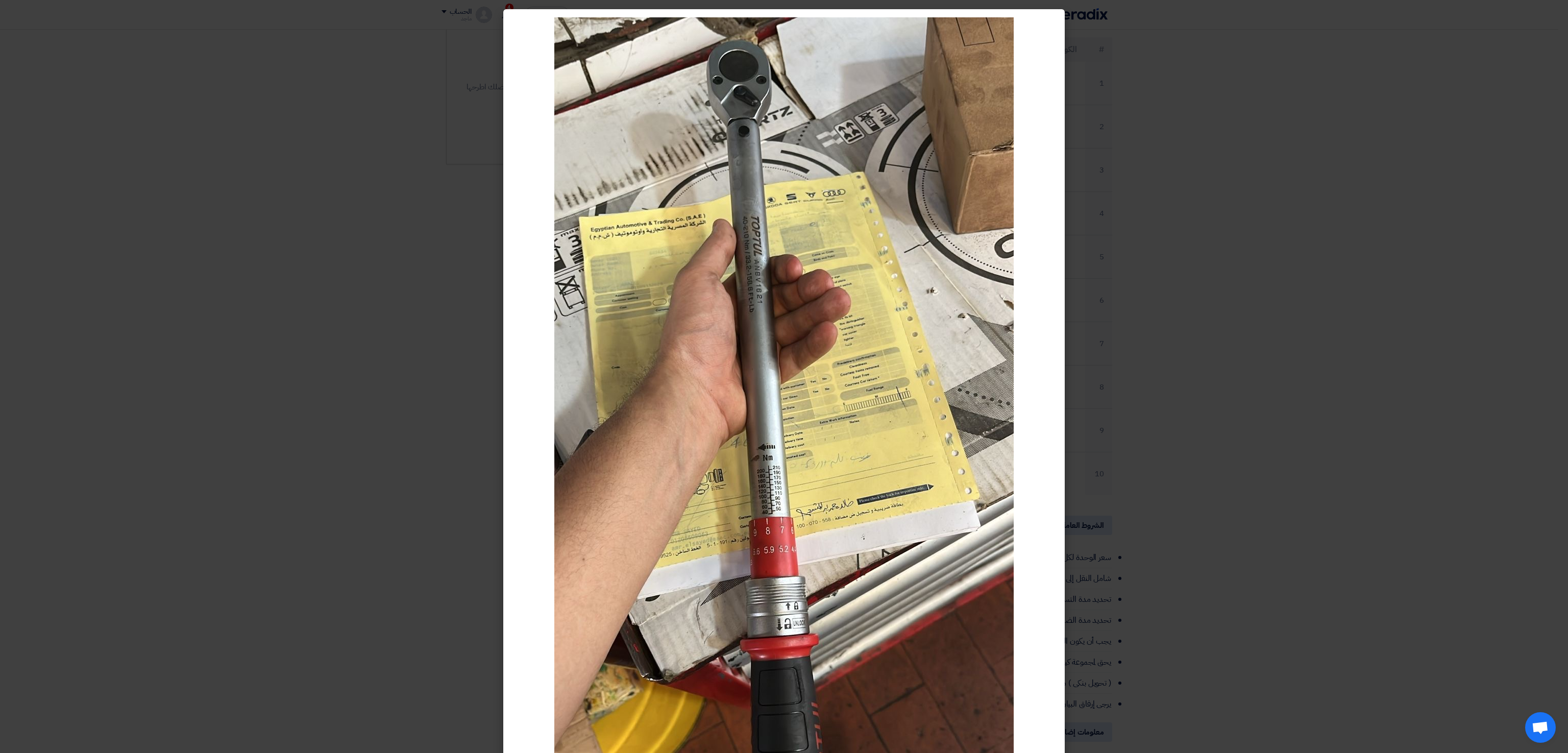
drag, startPoint x: 899, startPoint y: 867, endPoint x: 599, endPoint y: 578, distance: 416.6
click at [599, 376] on img at bounding box center [783, 426] width 459 height 817
click at [353, 376] on modal-container at bounding box center [784, 376] width 1568 height 753
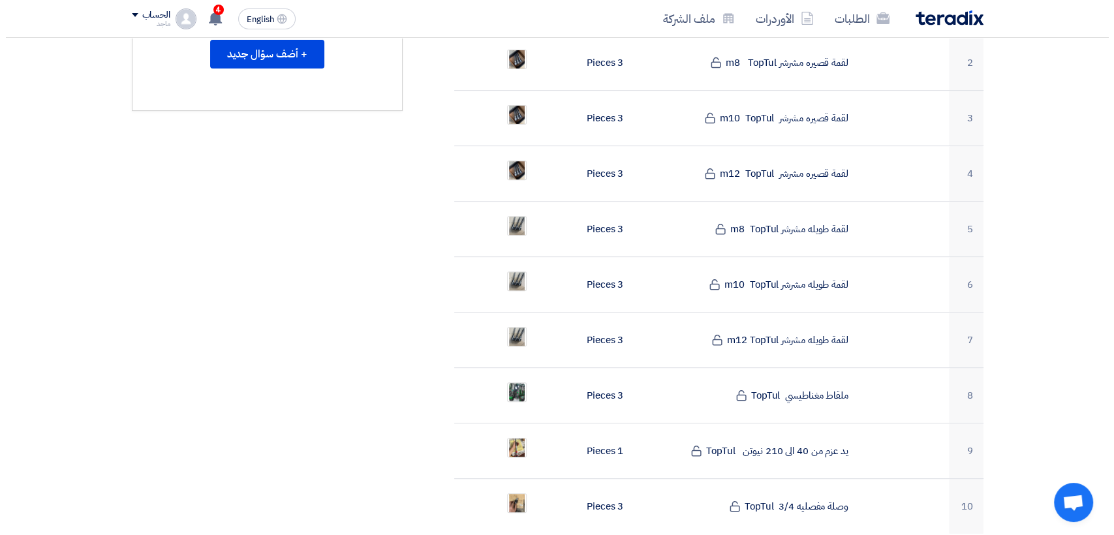
scroll to position [549, 0]
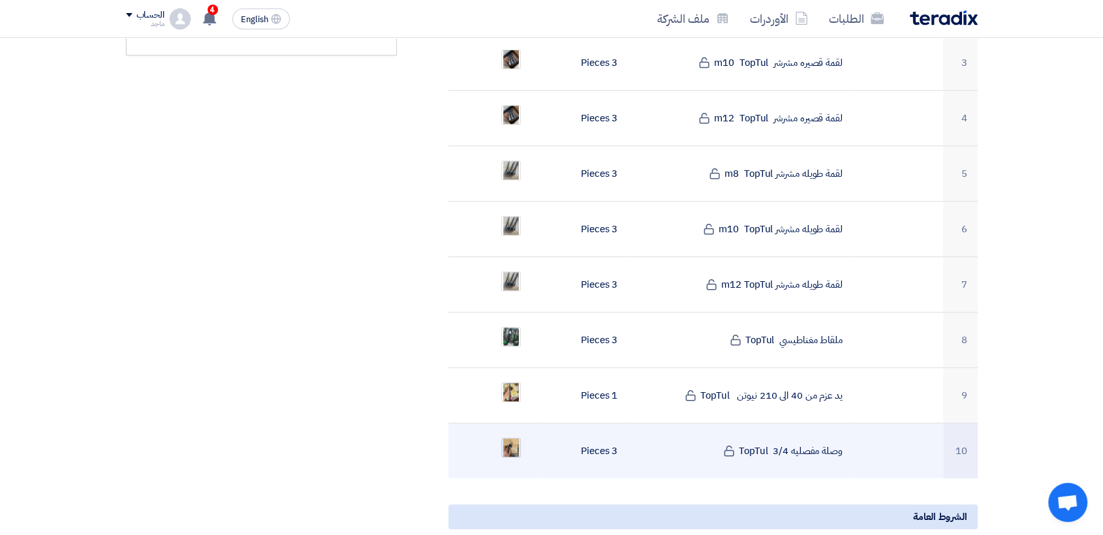
click at [510, 434] on img at bounding box center [511, 448] width 18 height 31
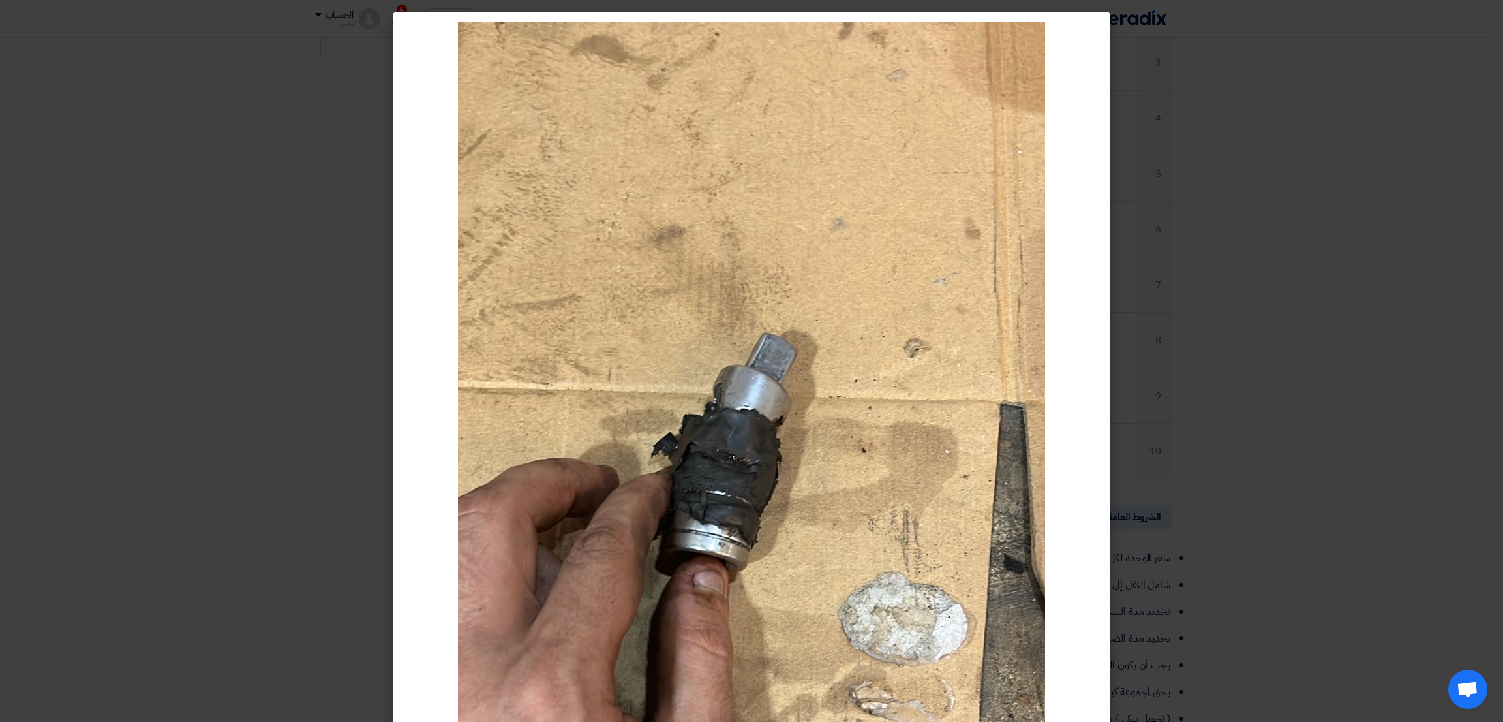
click at [1001, 254] on modal-container at bounding box center [751, 361] width 1503 height 722
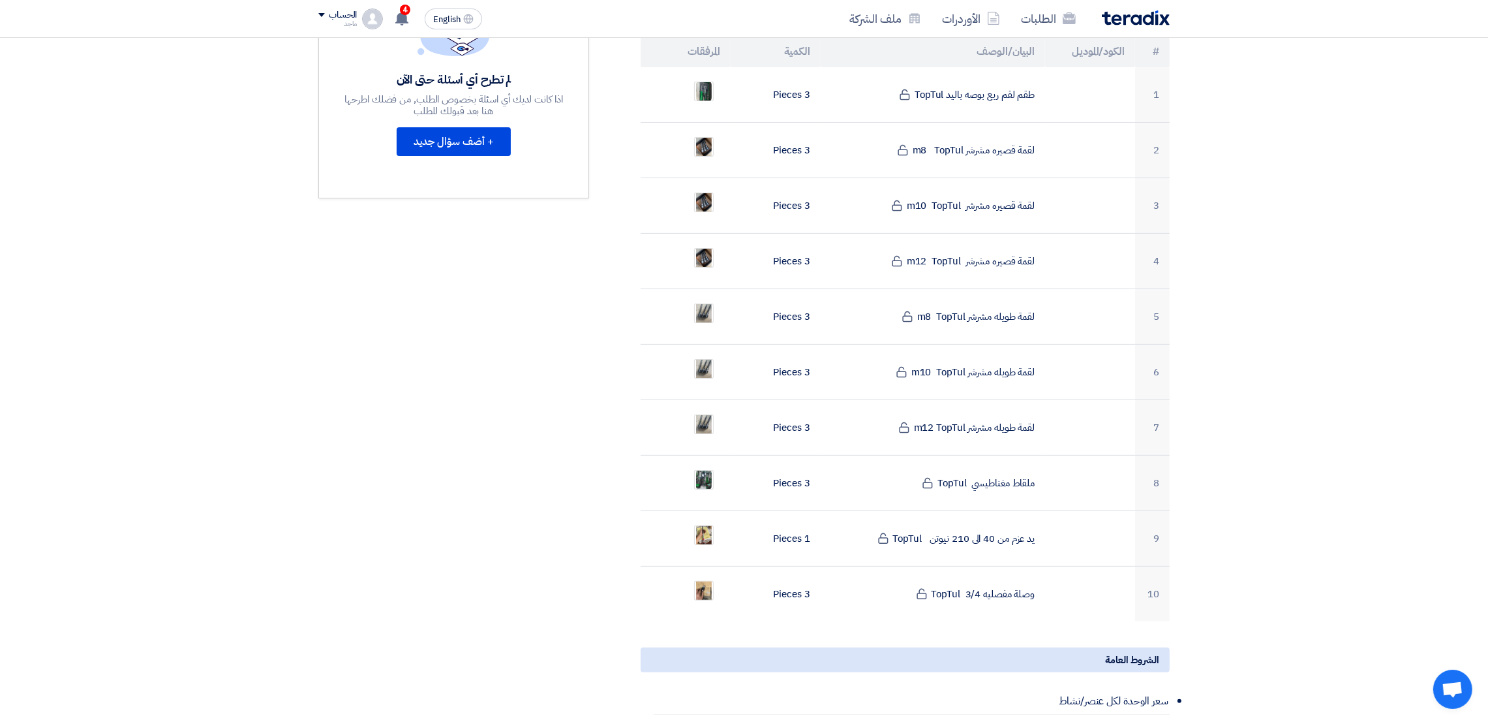
scroll to position [408, 0]
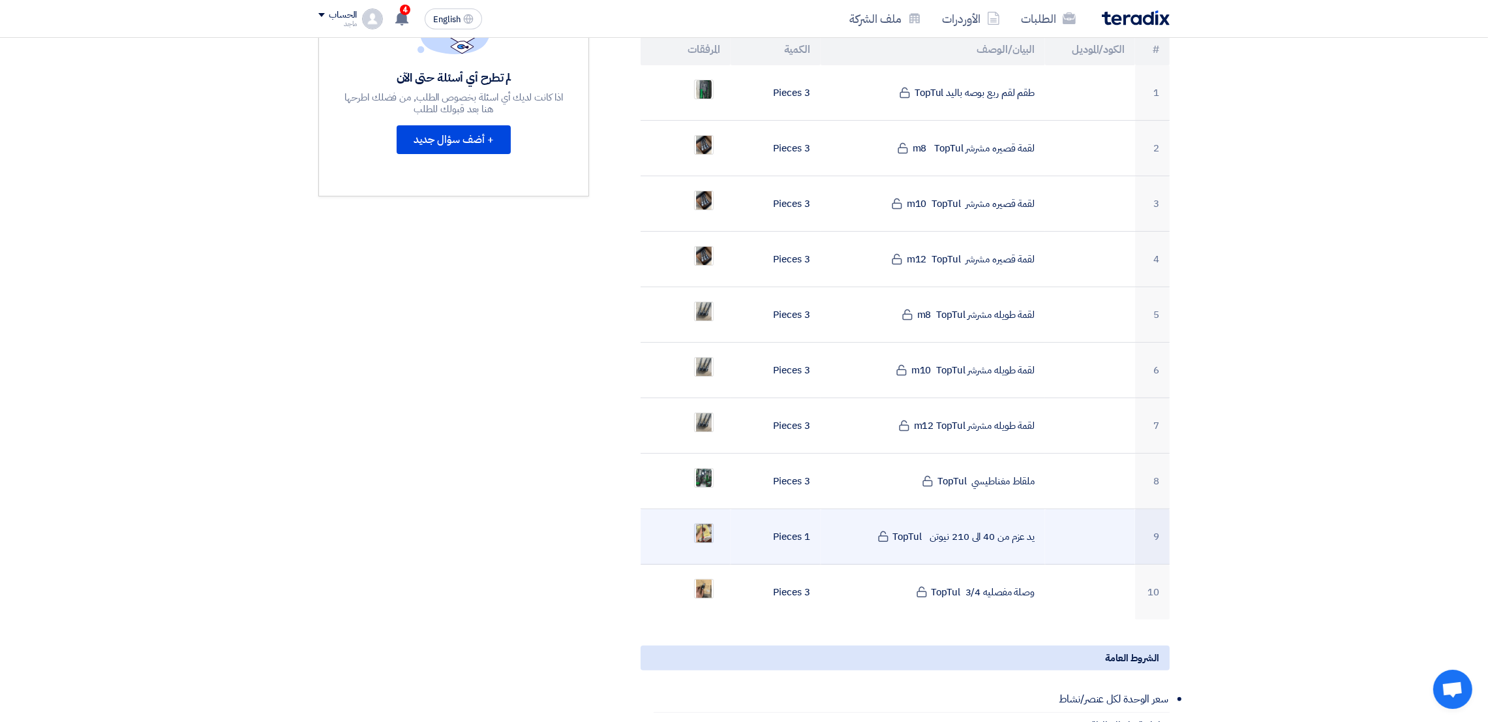
click at [707, 481] on img at bounding box center [704, 533] width 18 height 31
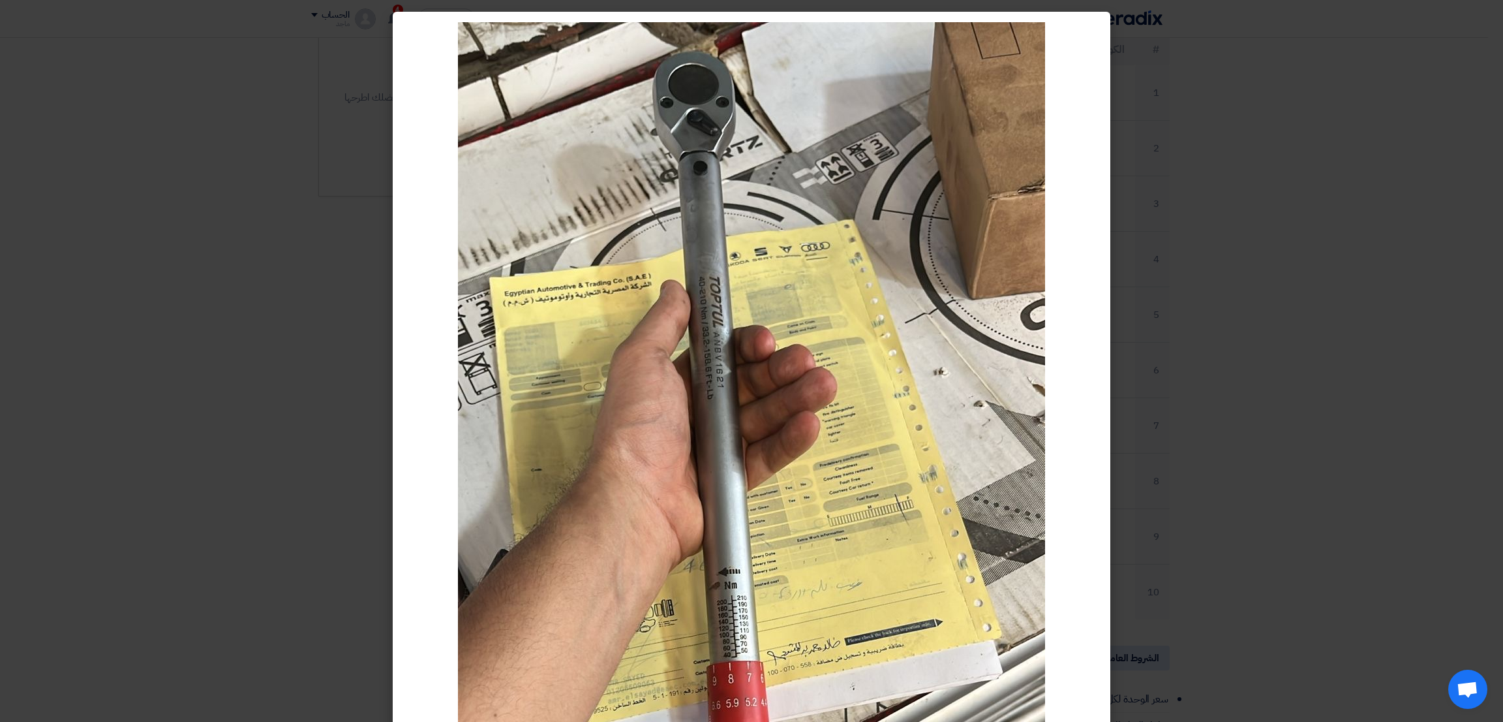
click at [314, 477] on modal-container at bounding box center [751, 361] width 1503 height 722
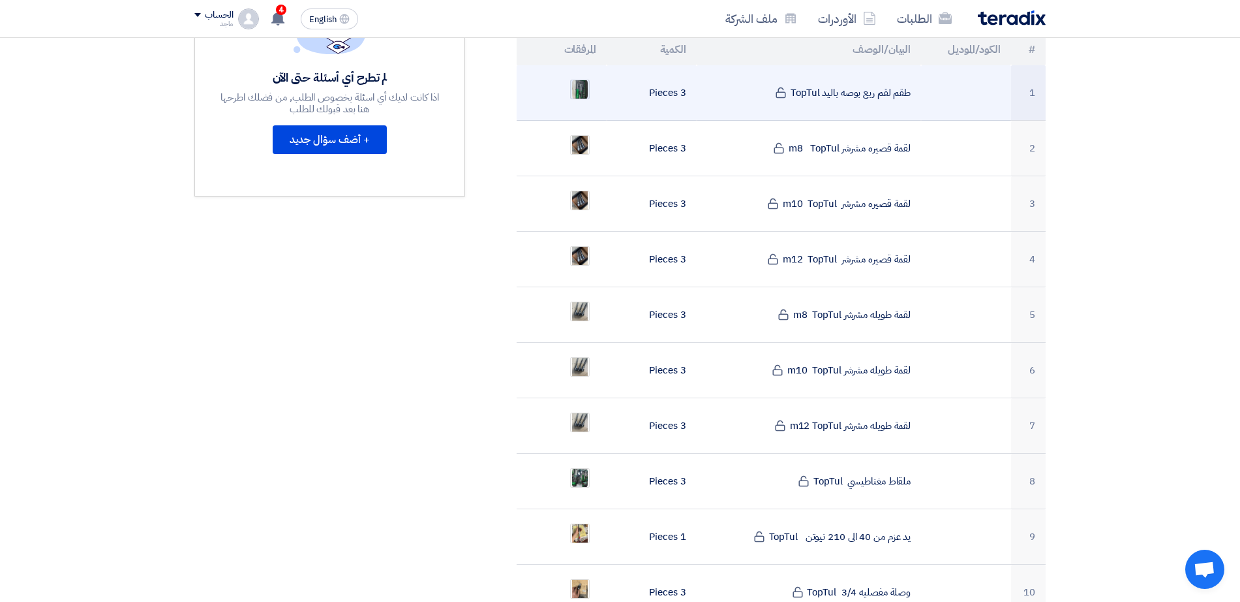
click at [575, 81] on img at bounding box center [580, 89] width 18 height 23
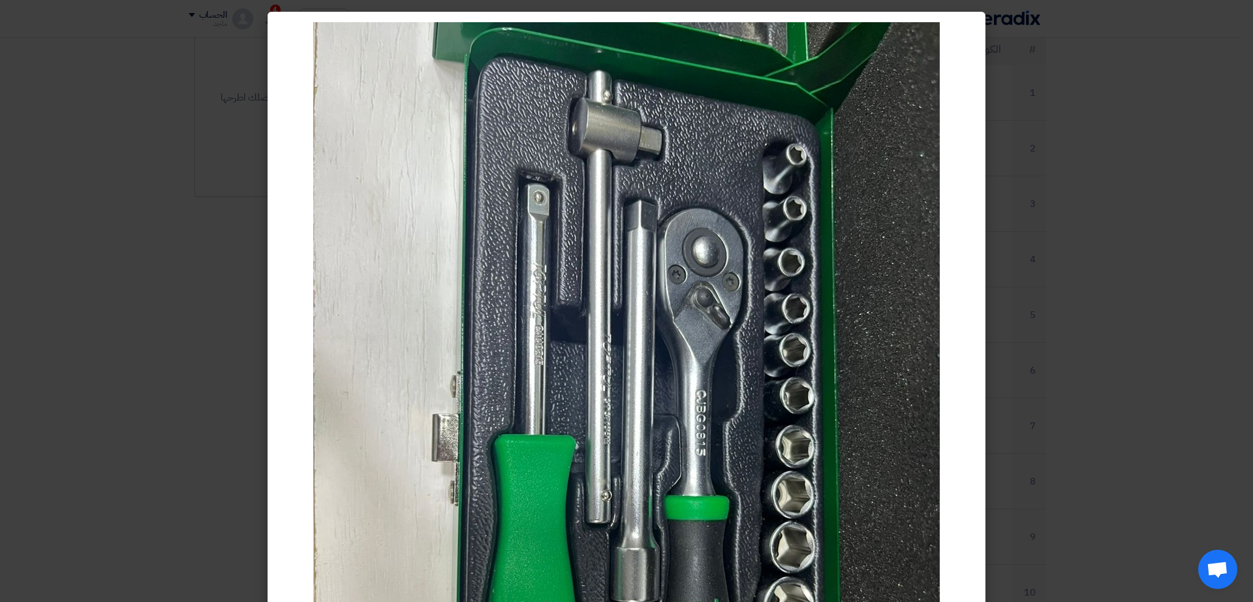
click at [91, 241] on modal-container at bounding box center [626, 301] width 1253 height 602
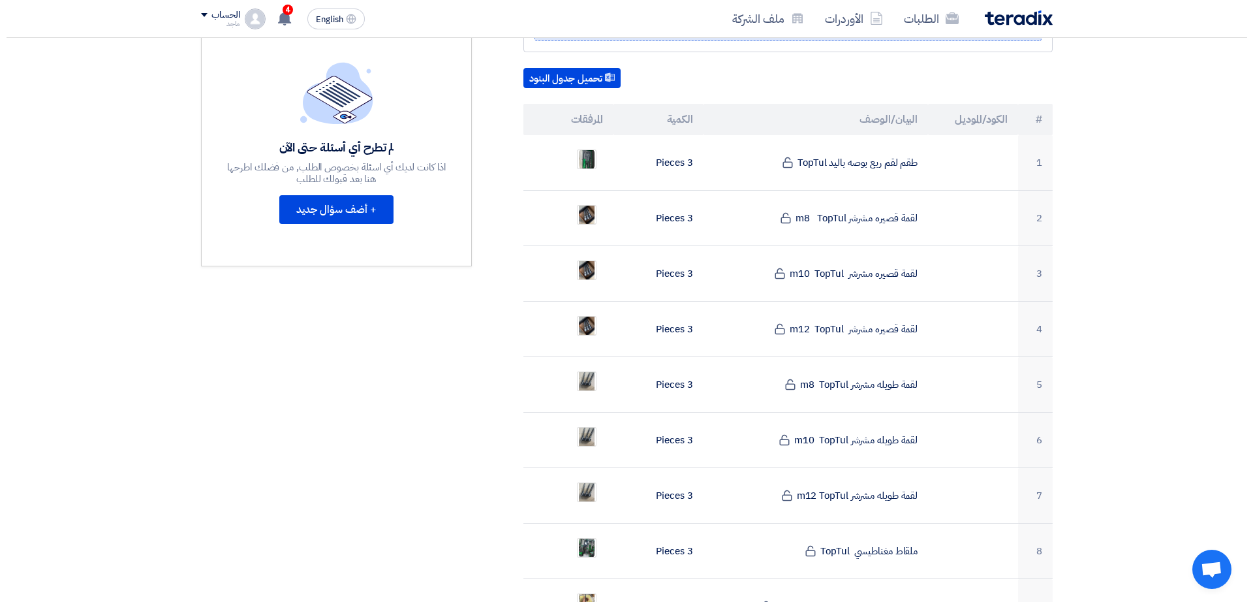
scroll to position [331, 0]
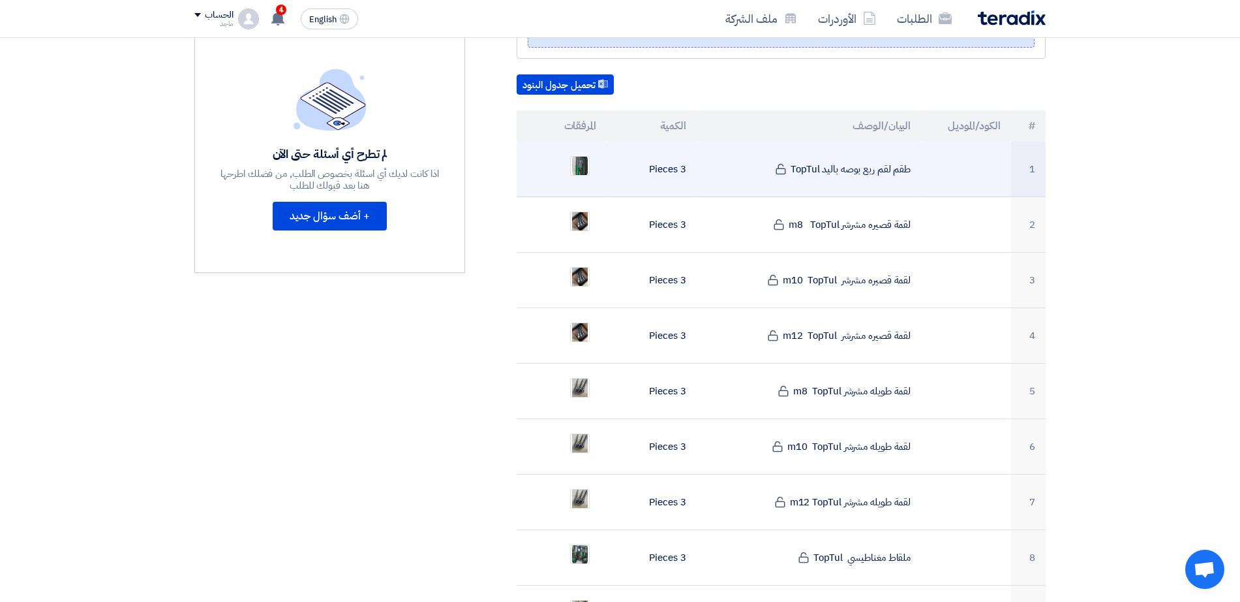
click at [590, 151] on ul at bounding box center [561, 165] width 69 height 33
click at [575, 154] on img at bounding box center [580, 165] width 18 height 23
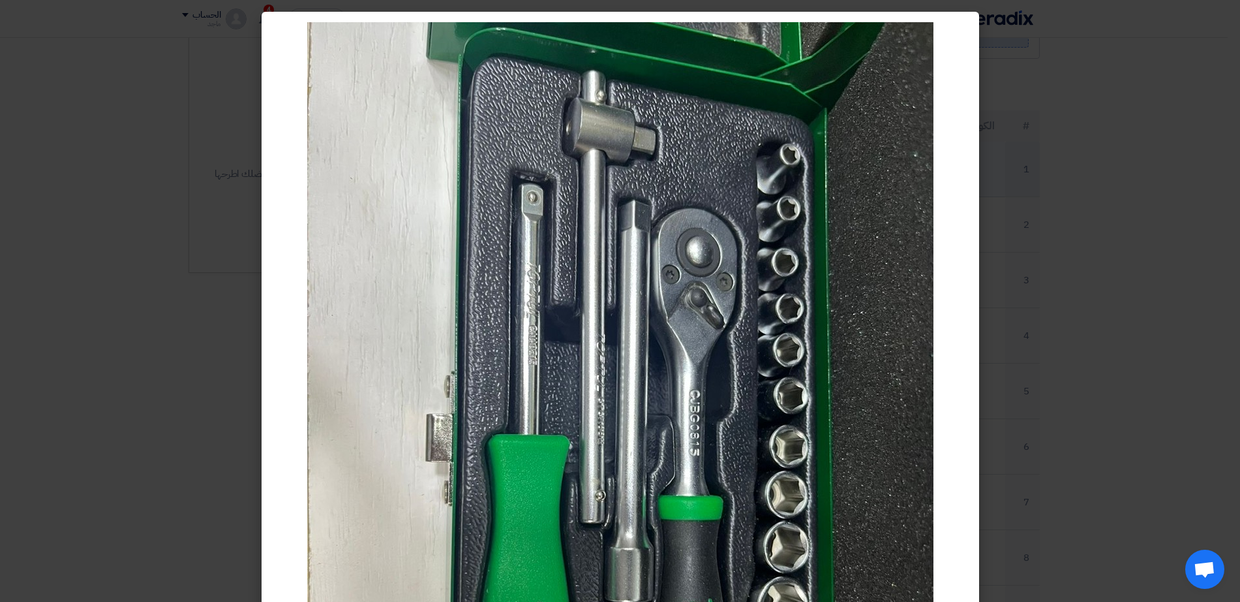
click at [575, 153] on img at bounding box center [620, 439] width 626 height 835
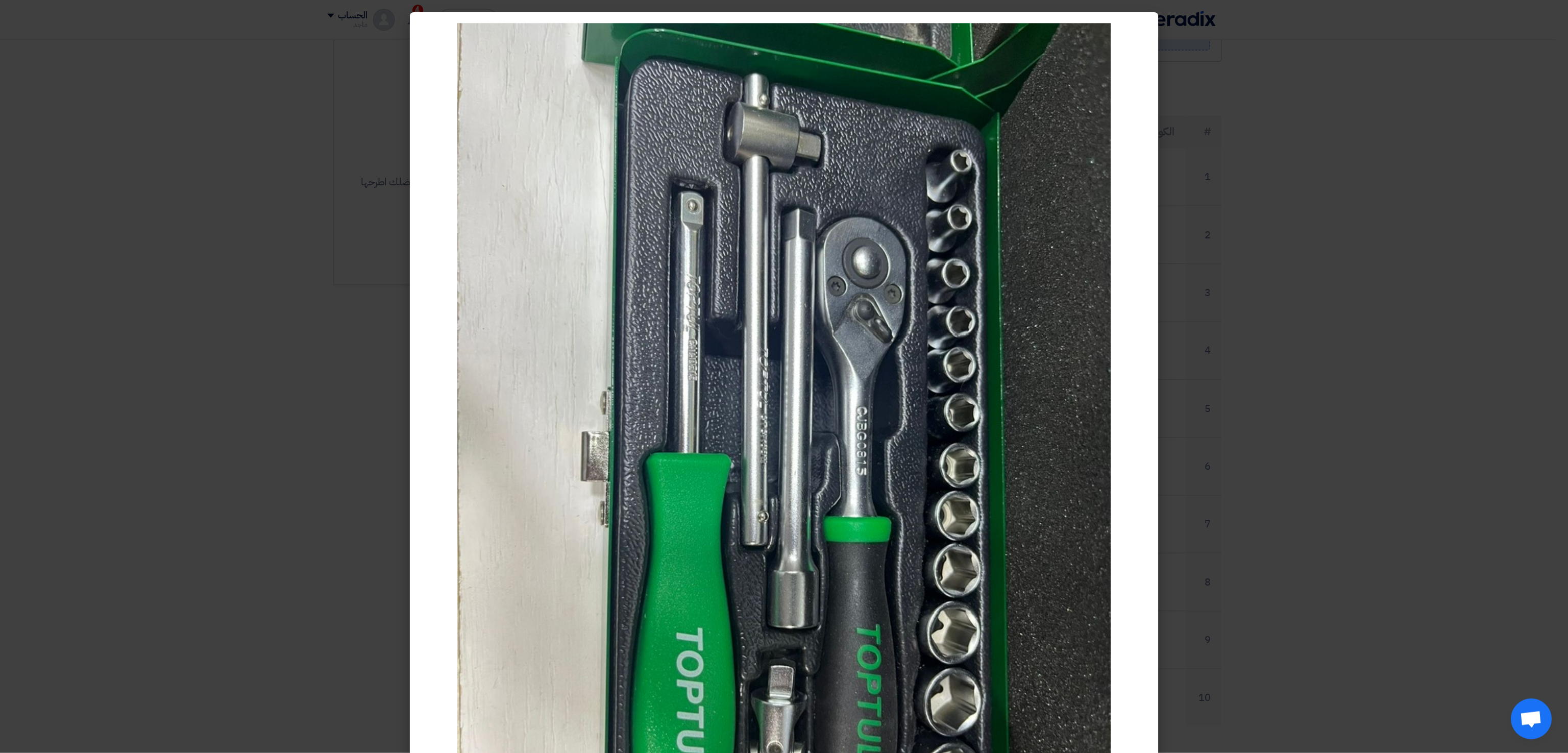
scroll to position [259, 0]
